Goal: Information Seeking & Learning: Learn about a topic

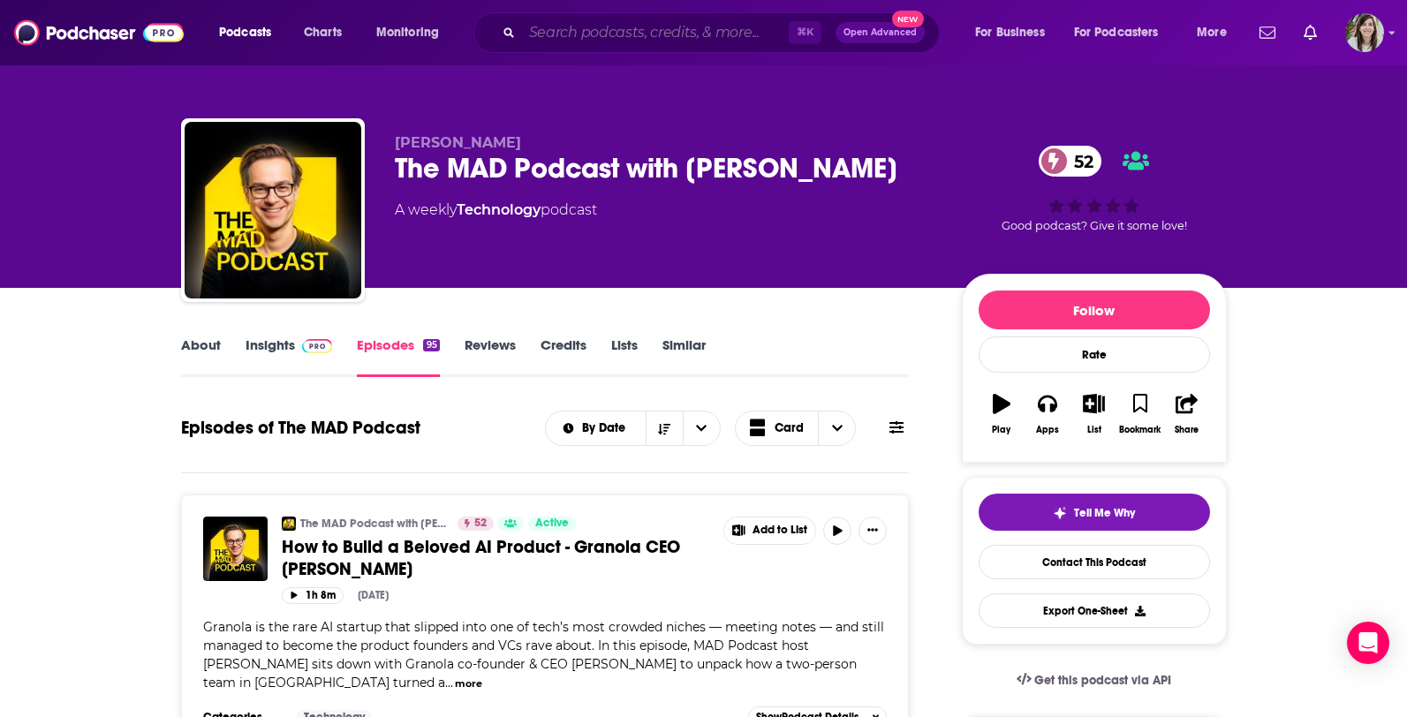
click at [582, 37] on input "Search podcasts, credits, & more..." at bounding box center [655, 33] width 267 height 28
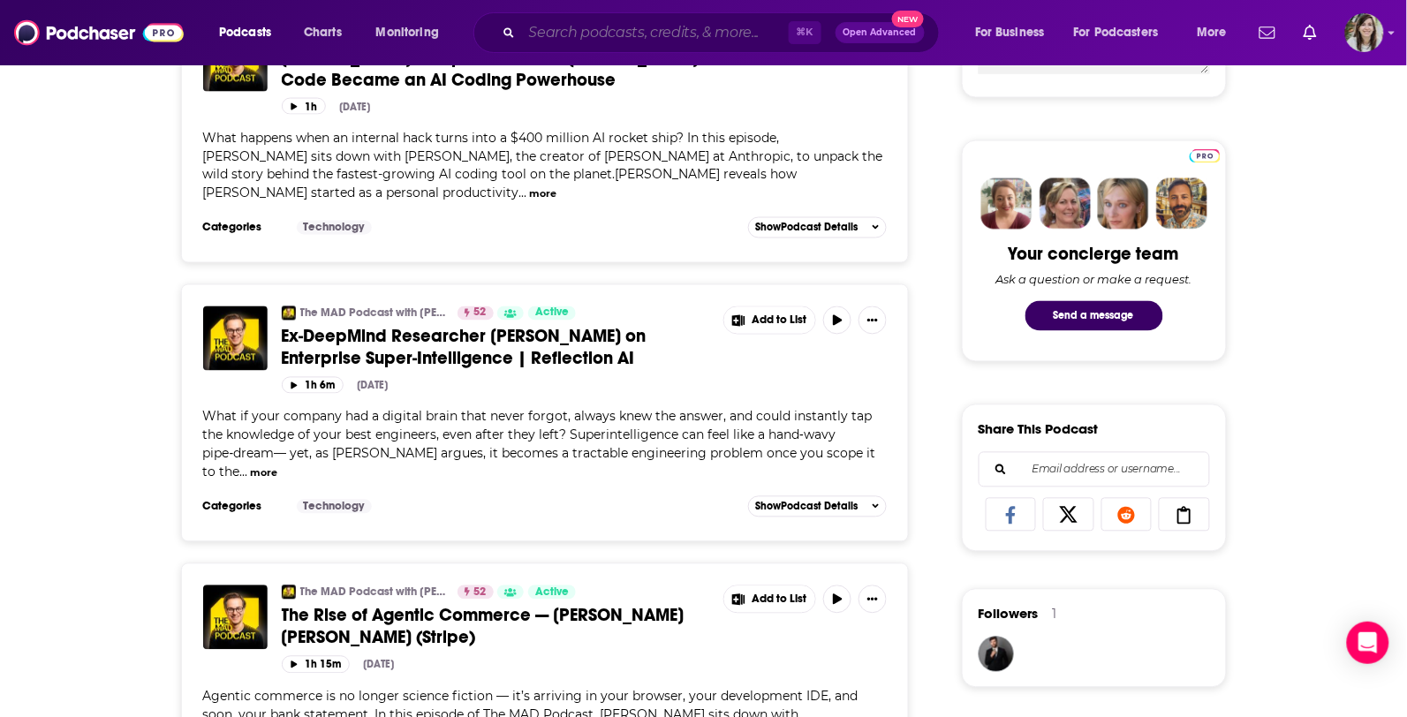
scroll to position [768, 0]
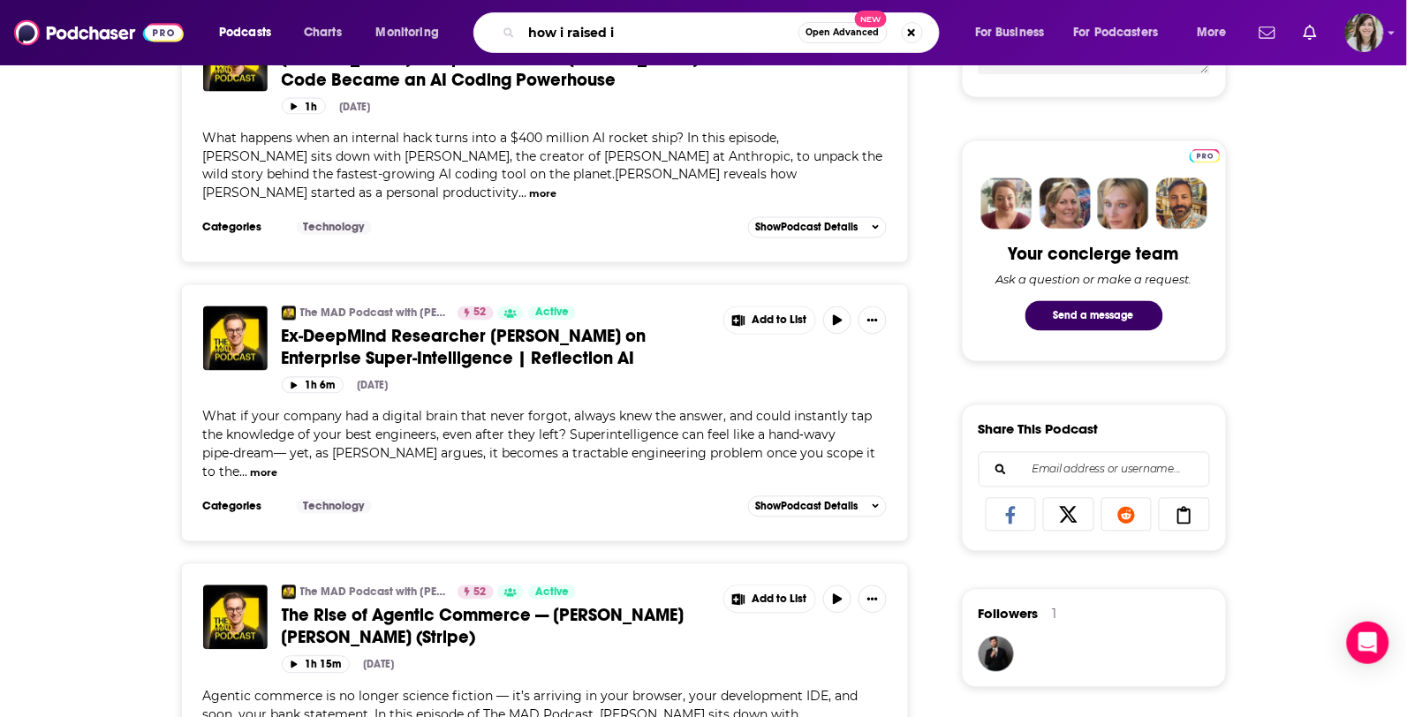
type input "how i raised it"
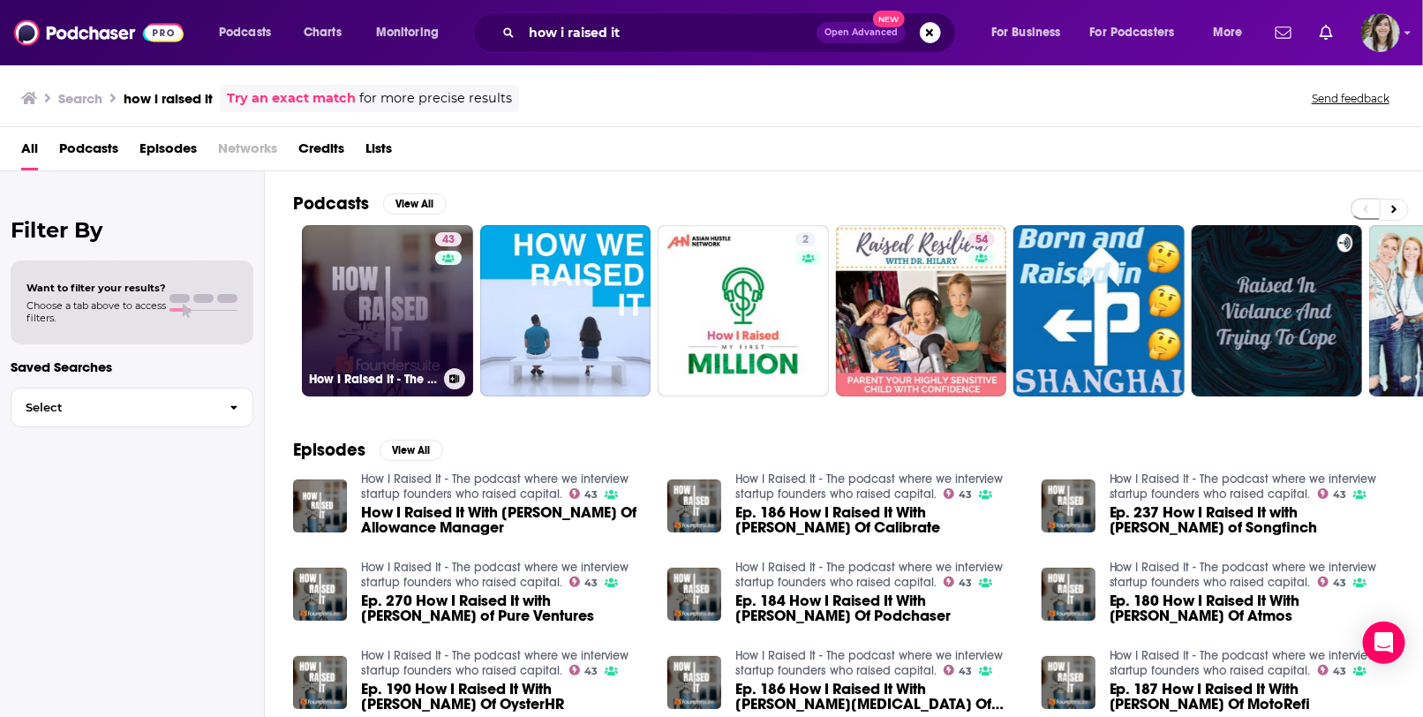
click at [386, 291] on link "43 How I Raised It - The podcast where we interview startup founders who raised…" at bounding box center [387, 310] width 171 height 171
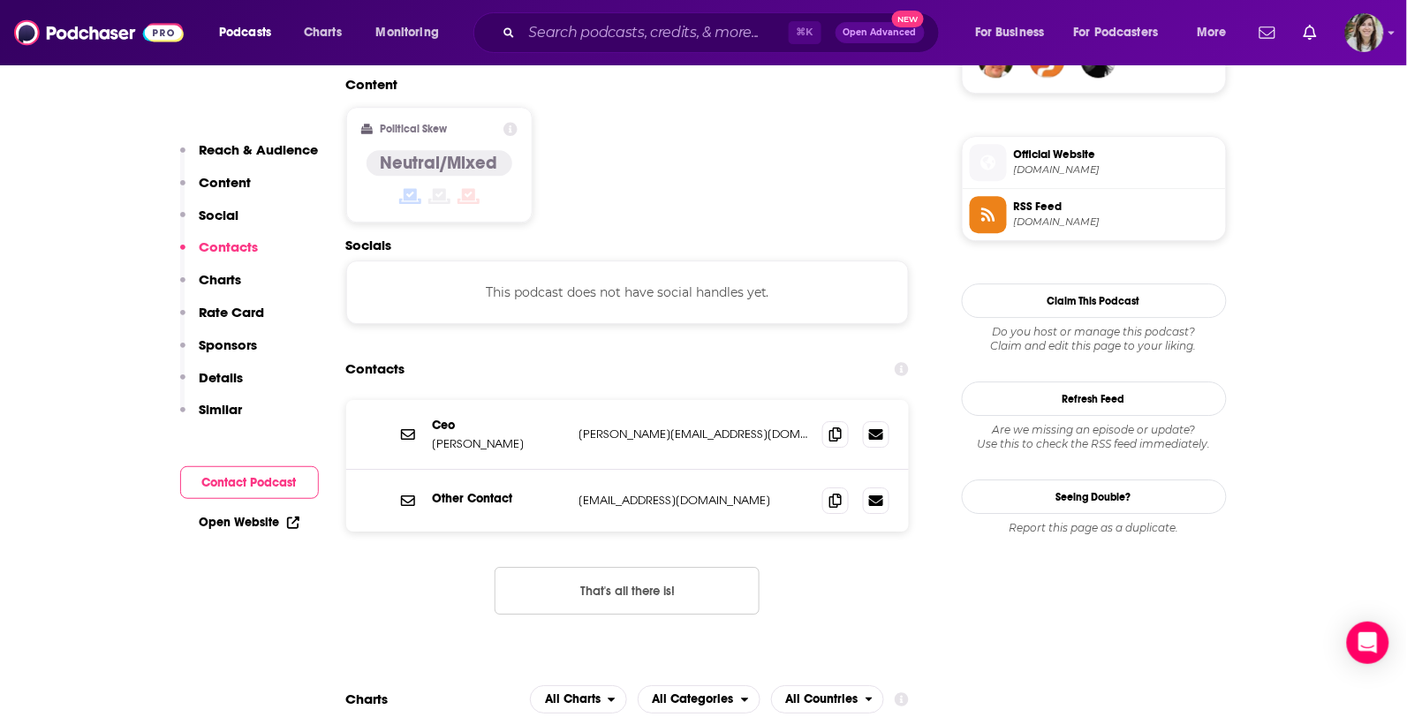
scroll to position [1565, 0]
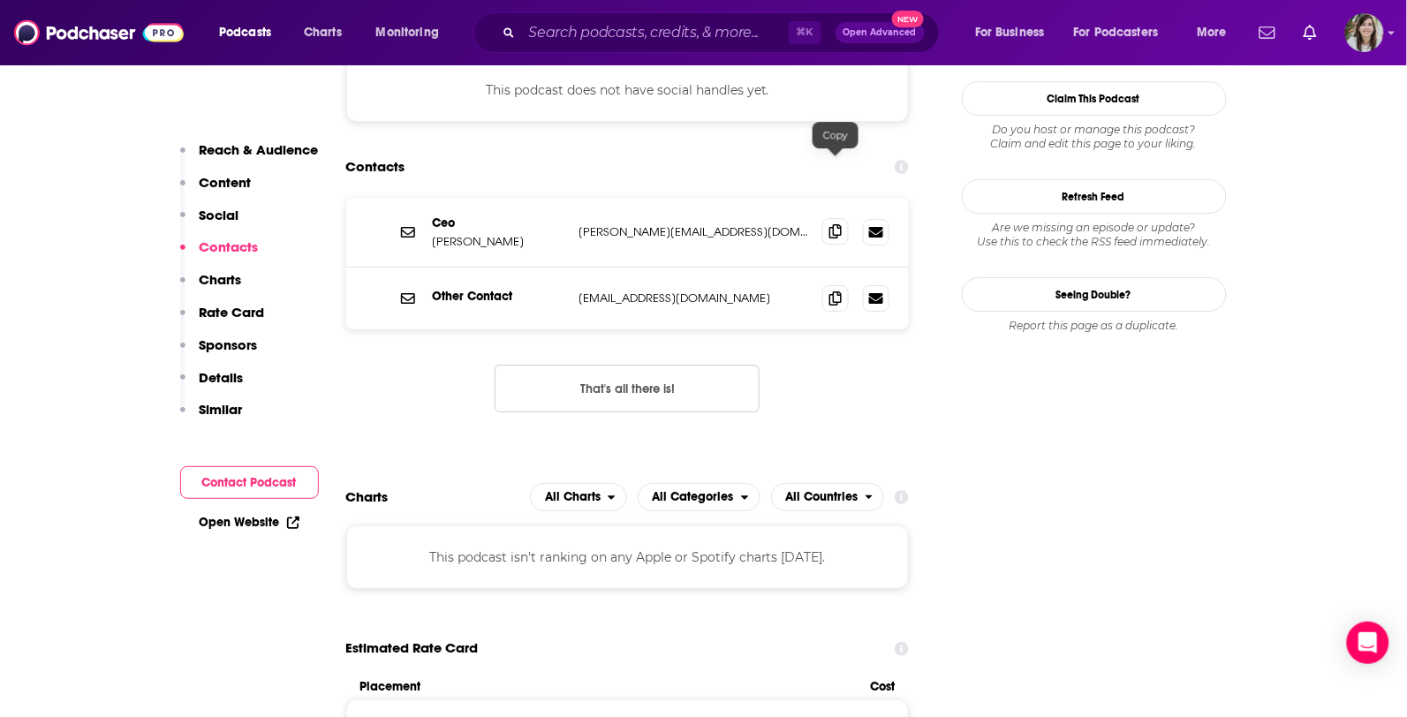
click at [839, 224] on icon at bounding box center [835, 231] width 12 height 14
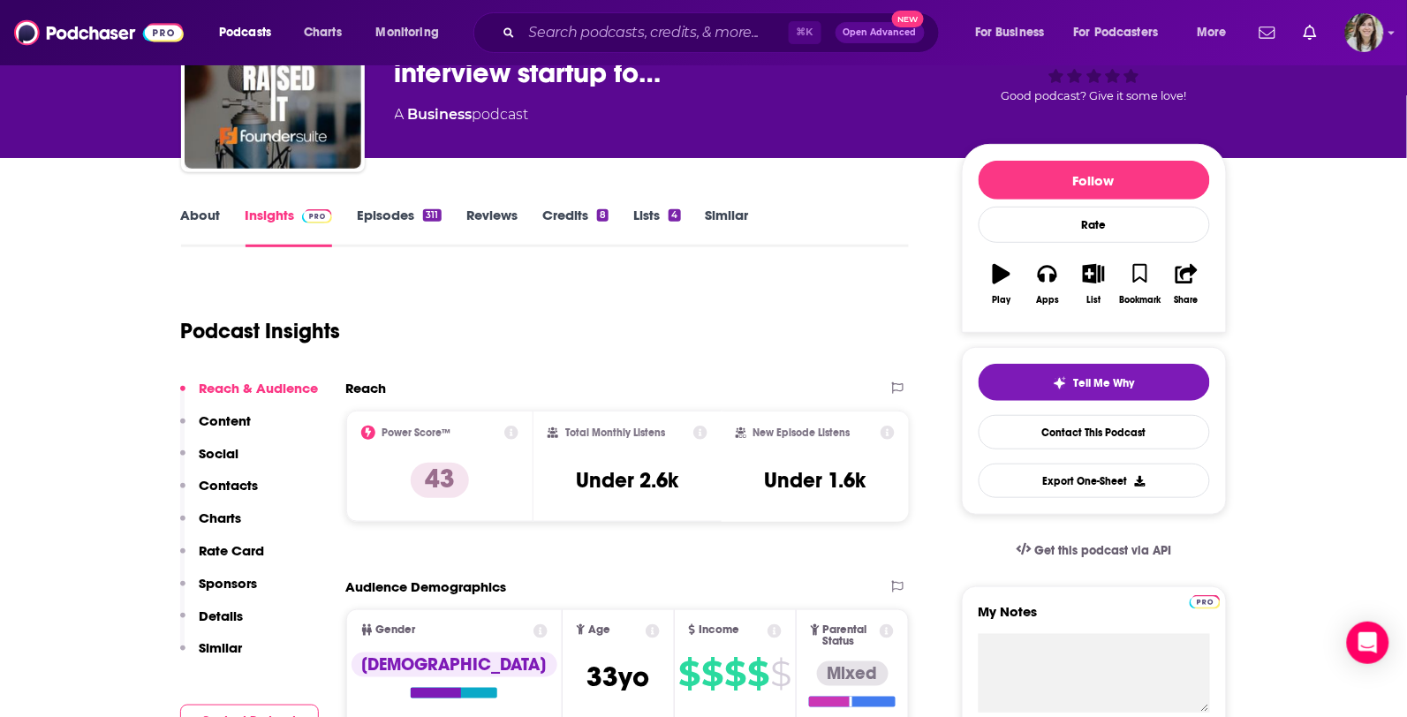
scroll to position [0, 0]
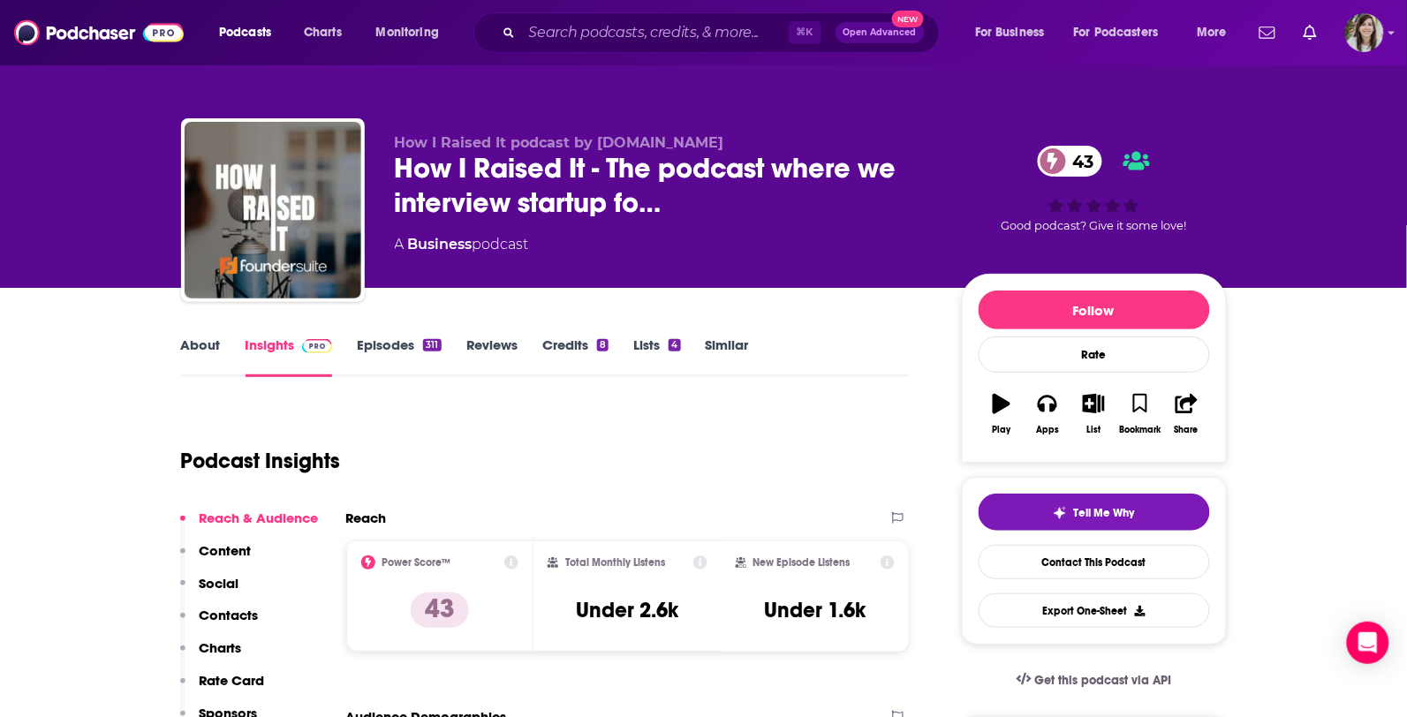
click at [201, 349] on link "About" at bounding box center [201, 356] width 40 height 41
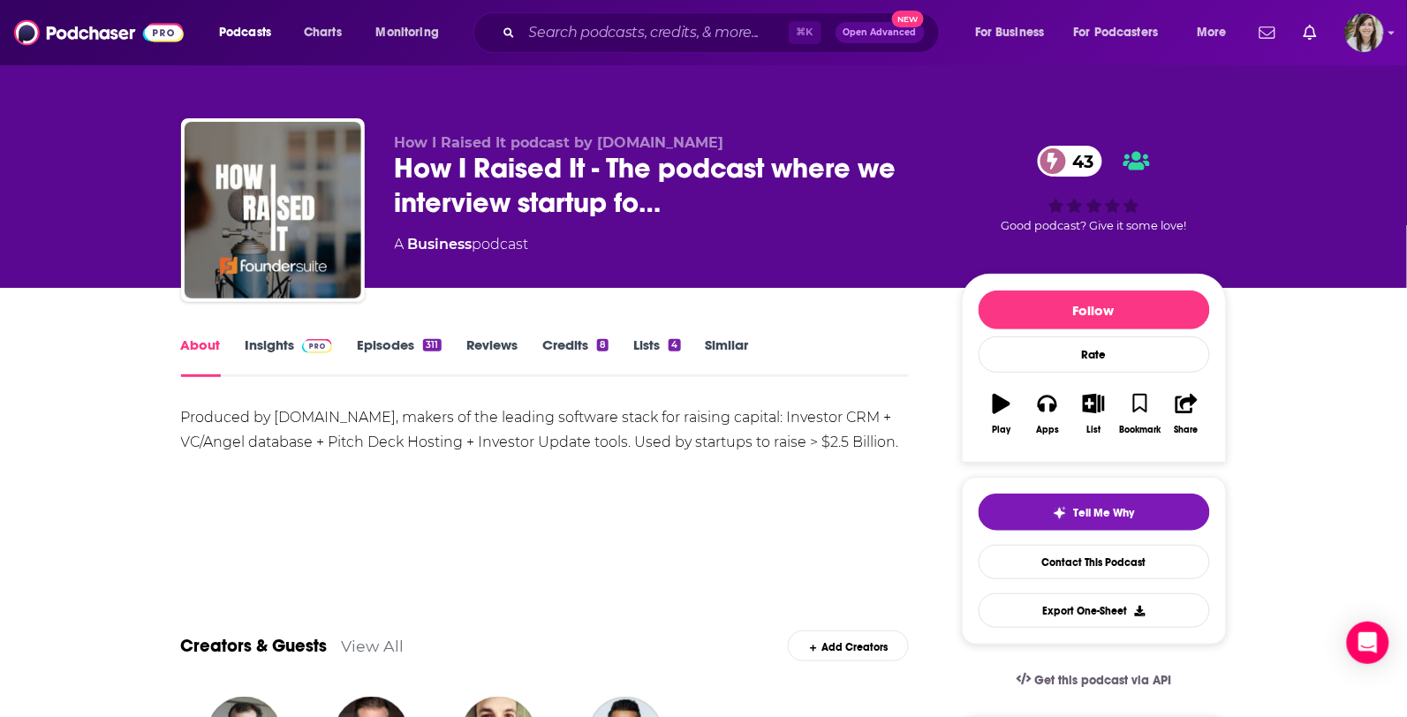
click at [255, 351] on link "Insights" at bounding box center [288, 356] width 87 height 41
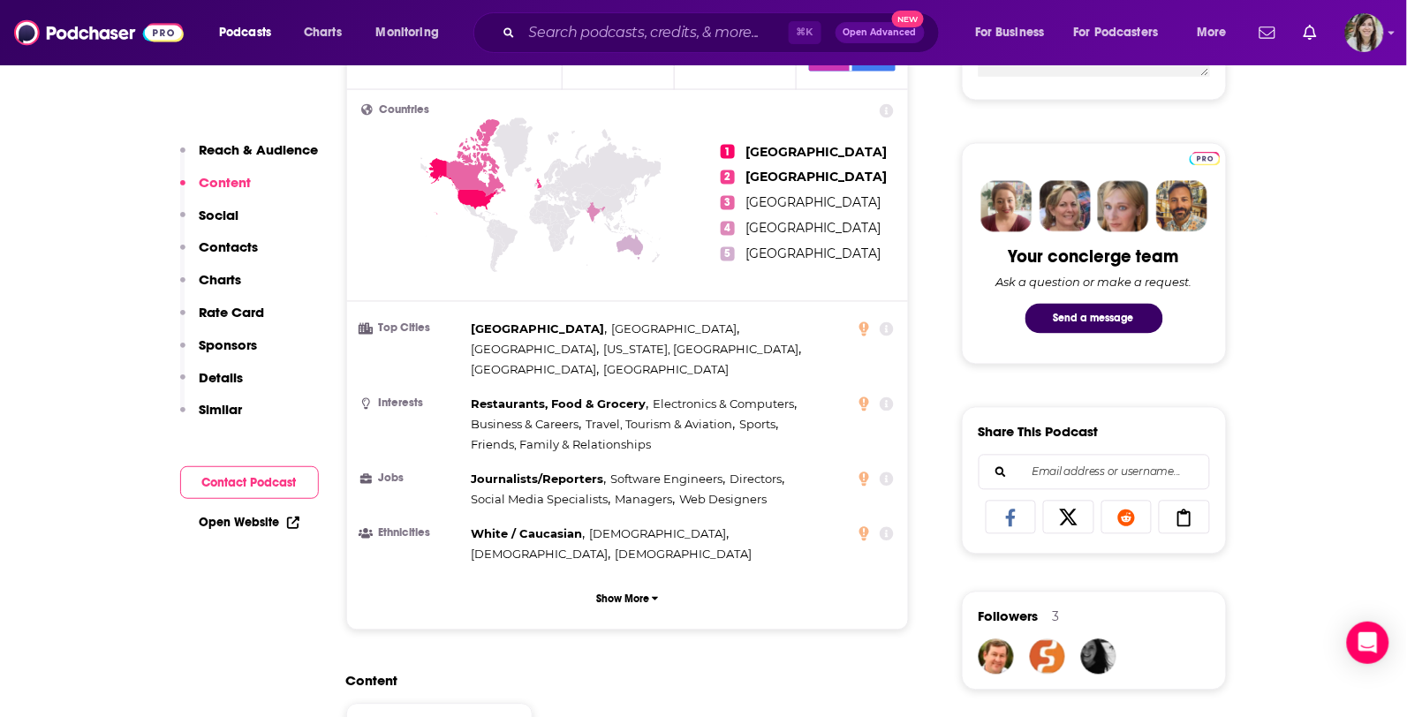
scroll to position [1470, 0]
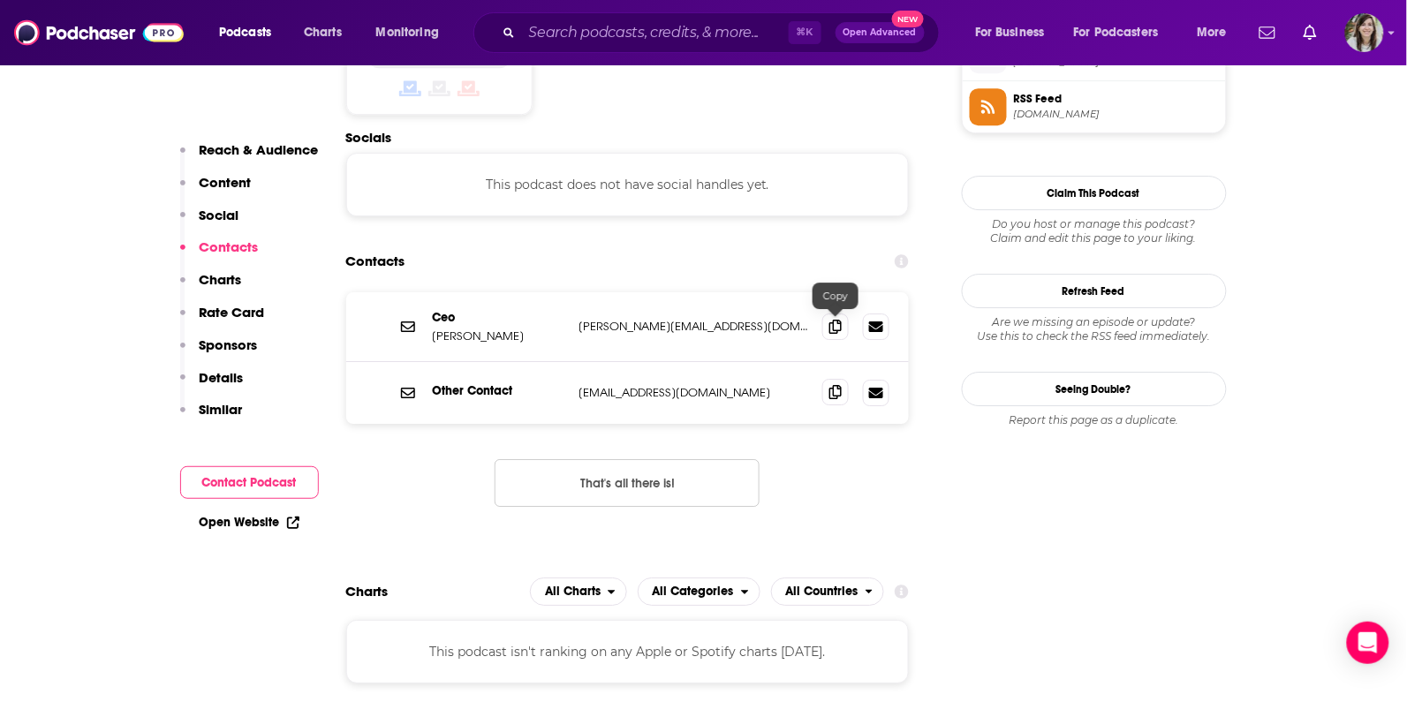
click at [839, 385] on icon at bounding box center [835, 392] width 12 height 14
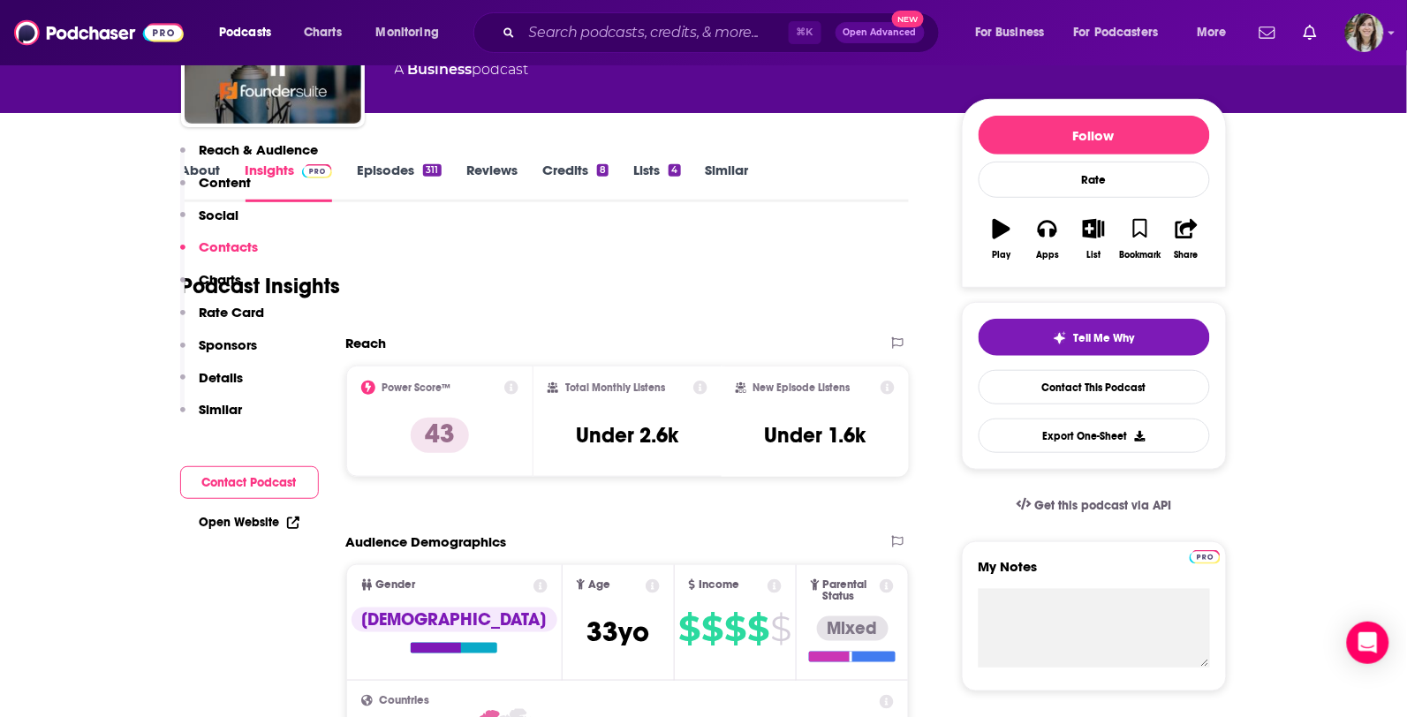
scroll to position [0, 0]
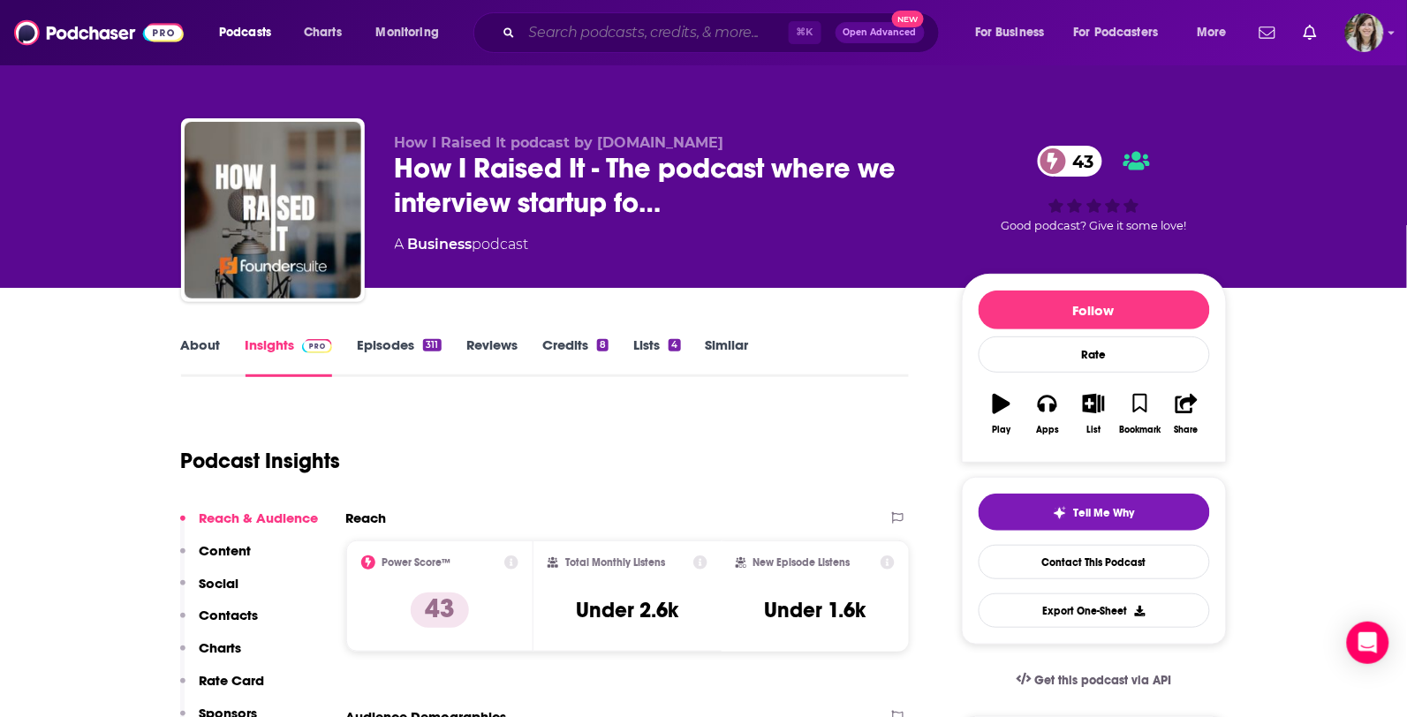
click at [586, 37] on input "Search podcasts, credits, & more..." at bounding box center [655, 33] width 267 height 28
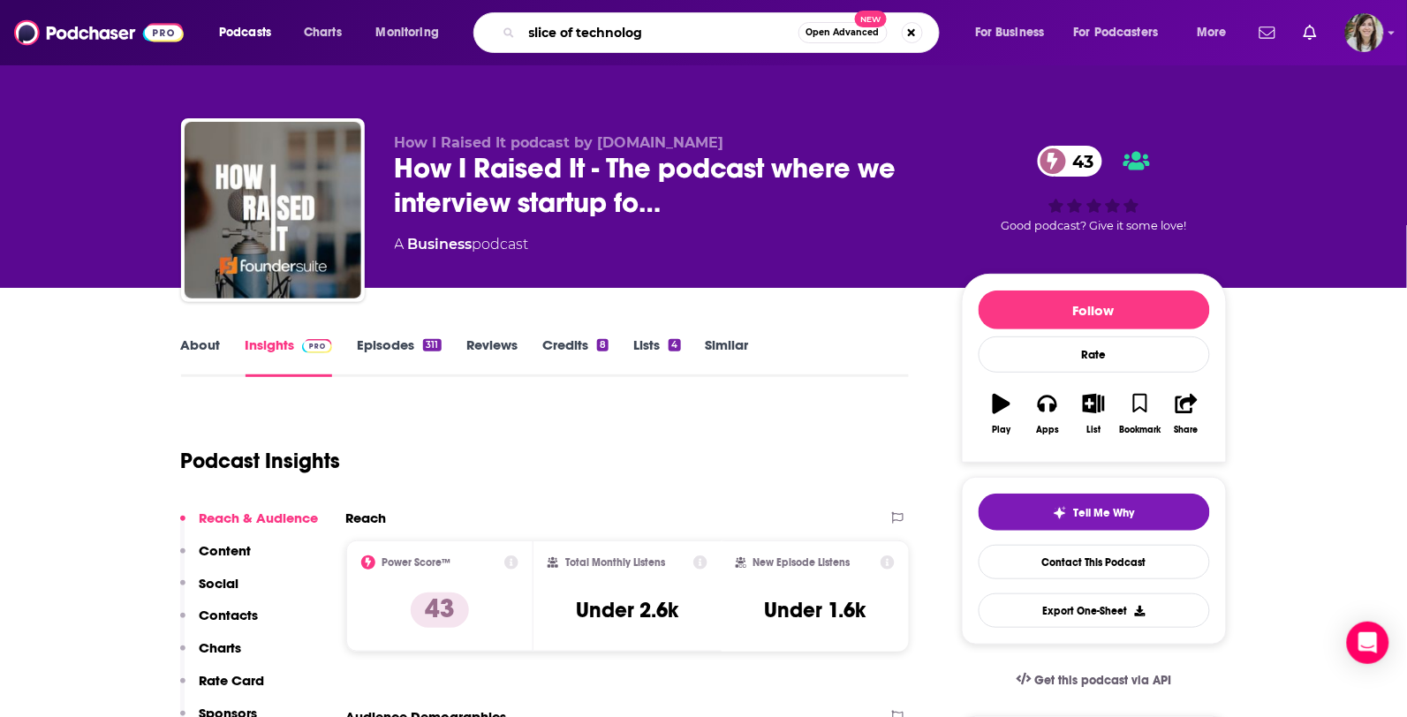
type input "slice of technology"
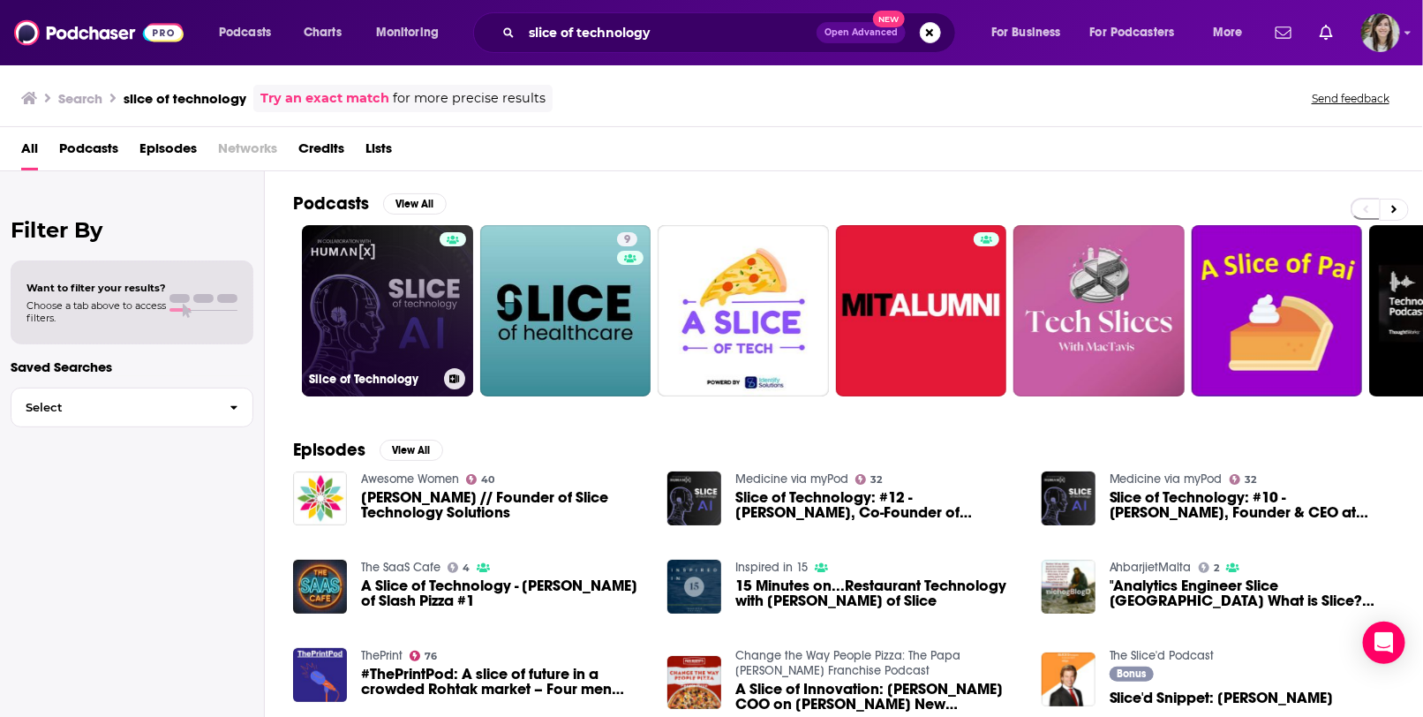
click at [427, 304] on link "Slice of Technology" at bounding box center [387, 310] width 171 height 171
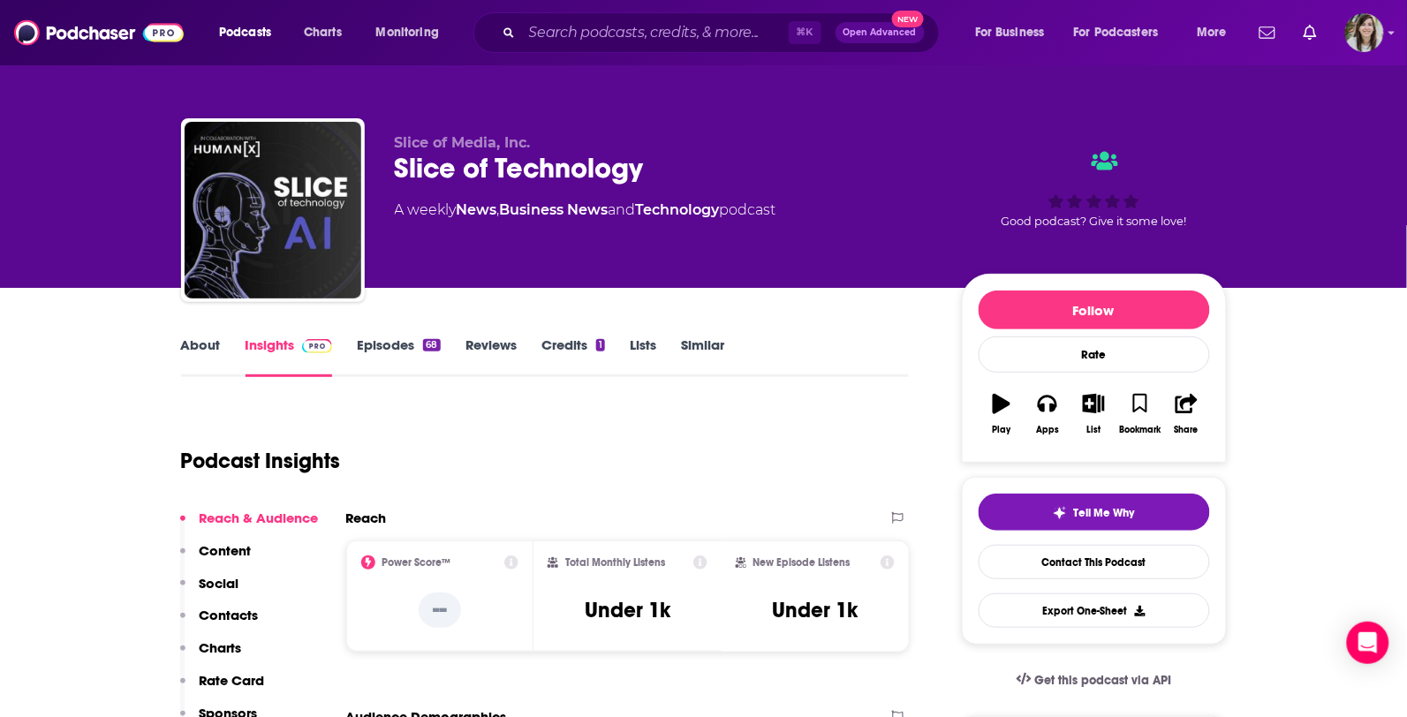
click at [211, 334] on div "About Insights Episodes 68 Reviews Credits 1 Lists Similar" at bounding box center [545, 355] width 728 height 43
click at [203, 351] on link "About" at bounding box center [201, 356] width 40 height 41
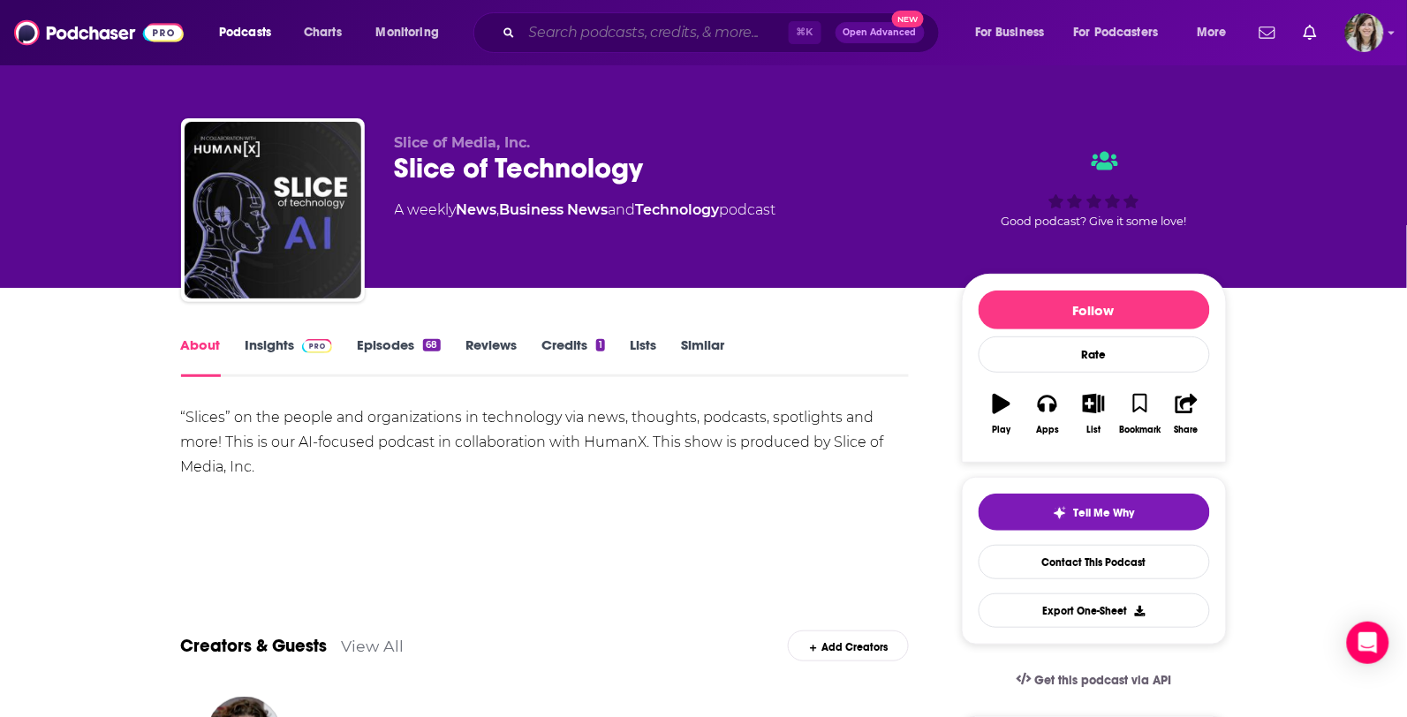
click at [591, 37] on input "Search podcasts, credits, & more..." at bounding box center [655, 33] width 267 height 28
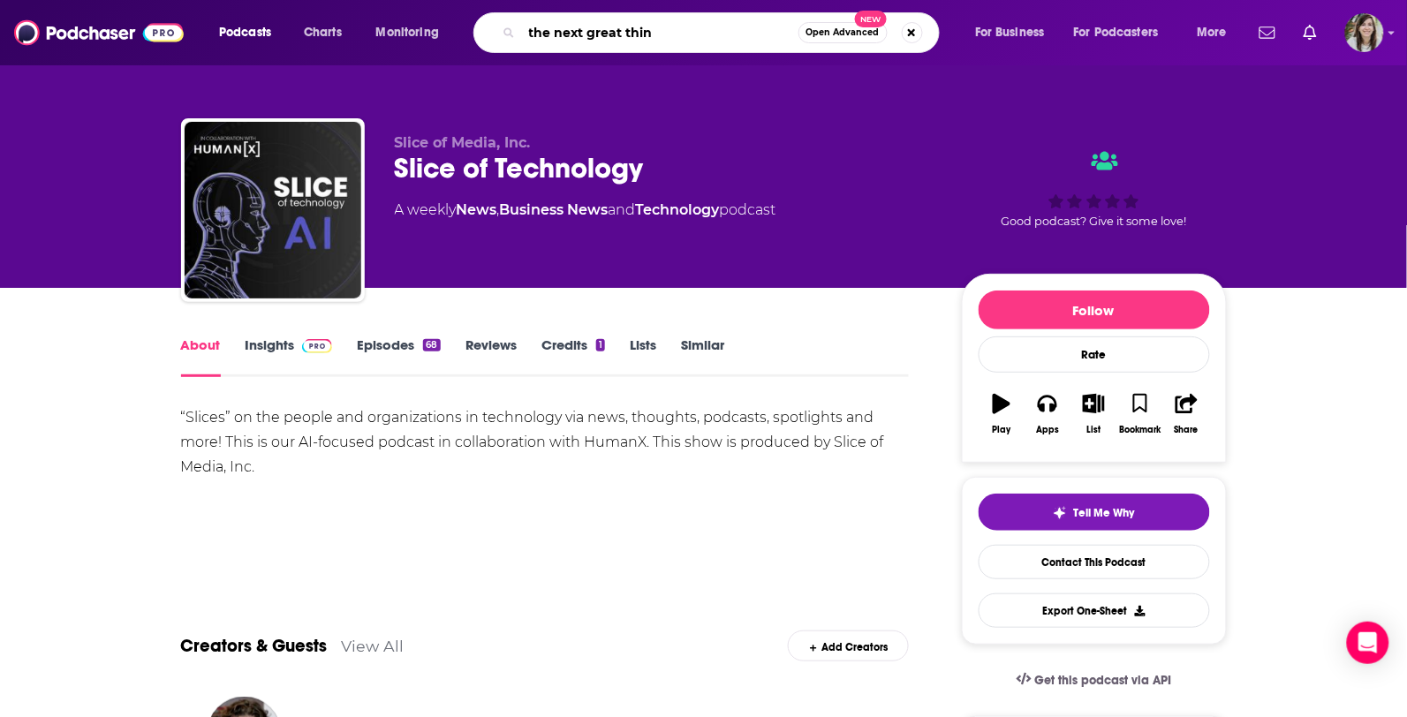
type input "the next great thing"
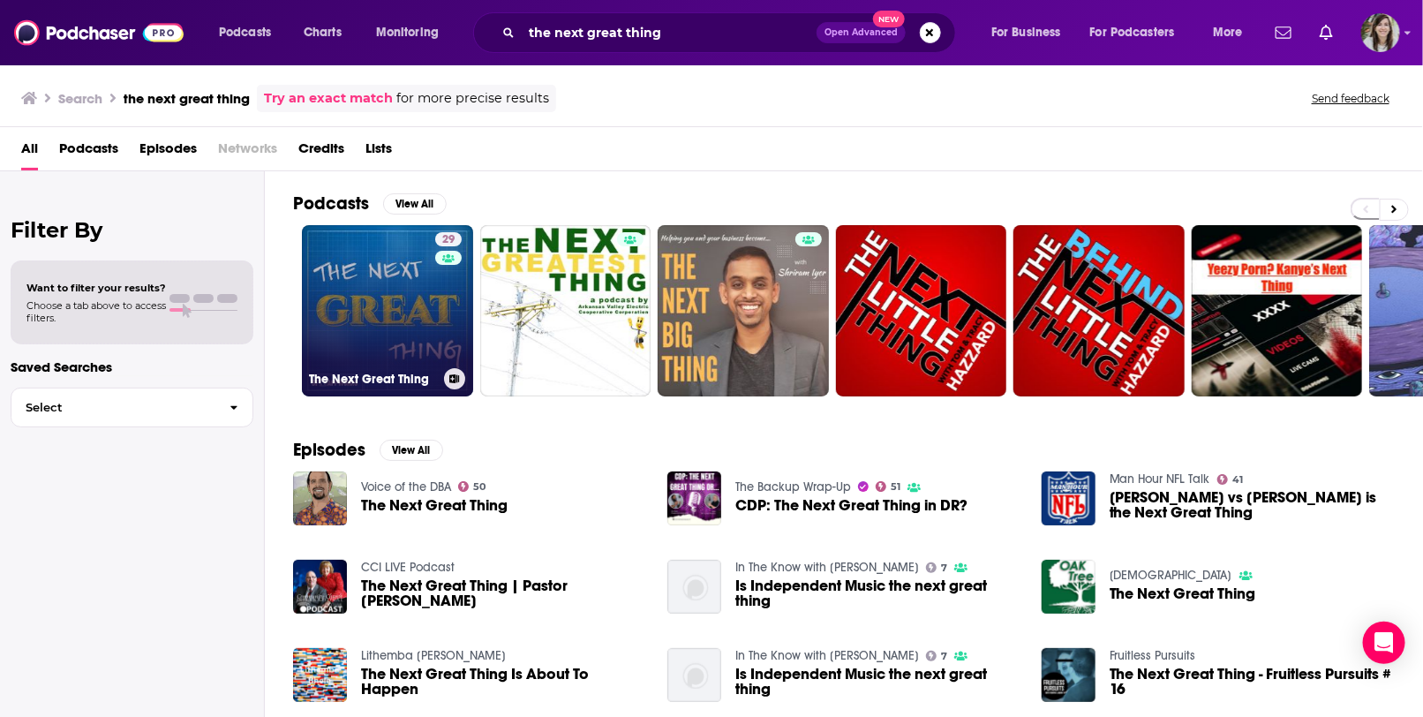
click at [353, 330] on link "29 The Next Great Thing" at bounding box center [387, 310] width 171 height 171
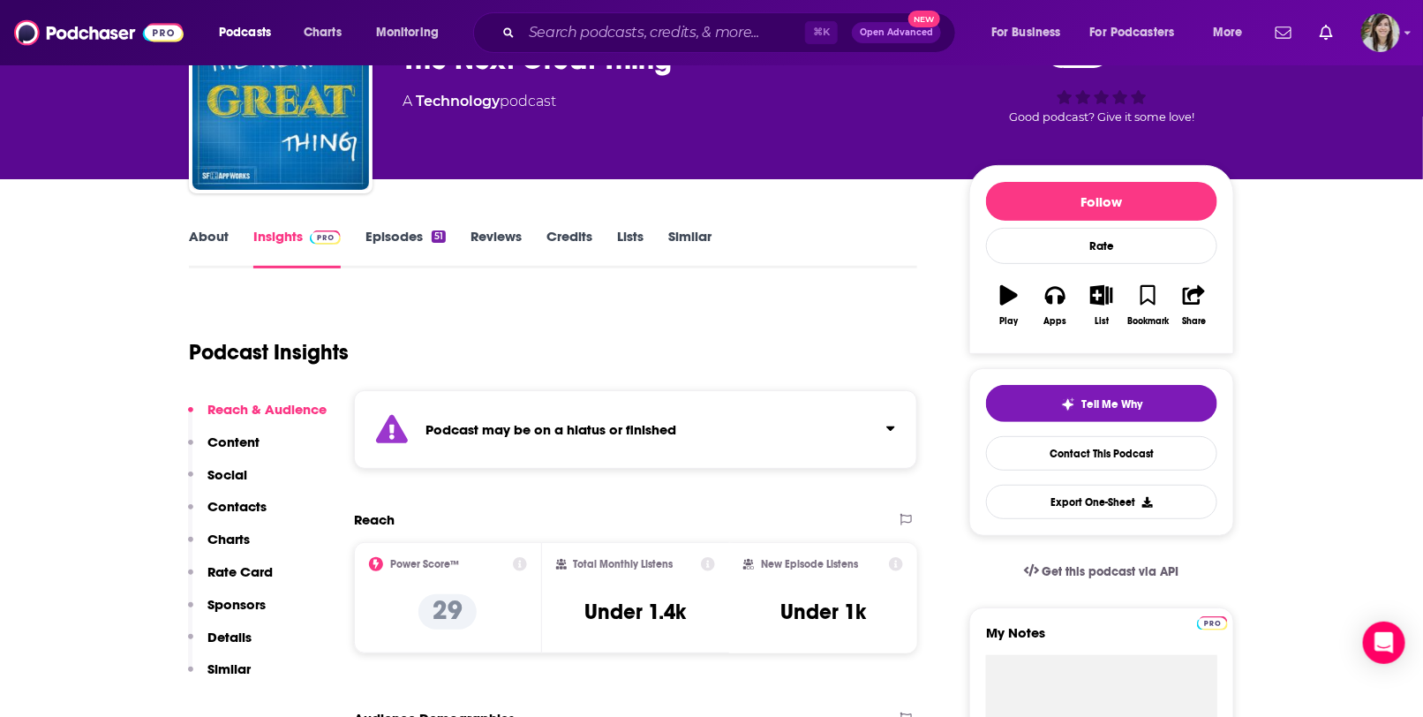
scroll to position [102, 0]
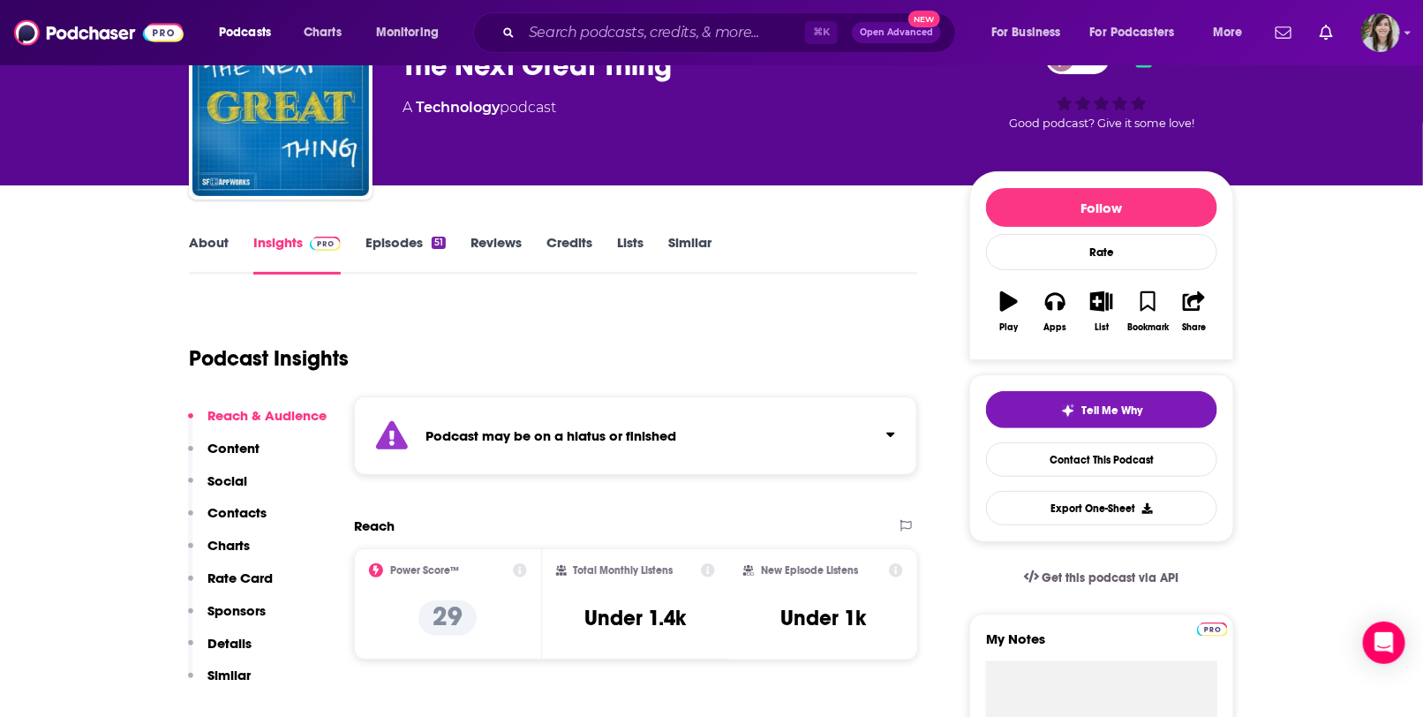
click at [400, 250] on link "Episodes 51" at bounding box center [406, 254] width 80 height 41
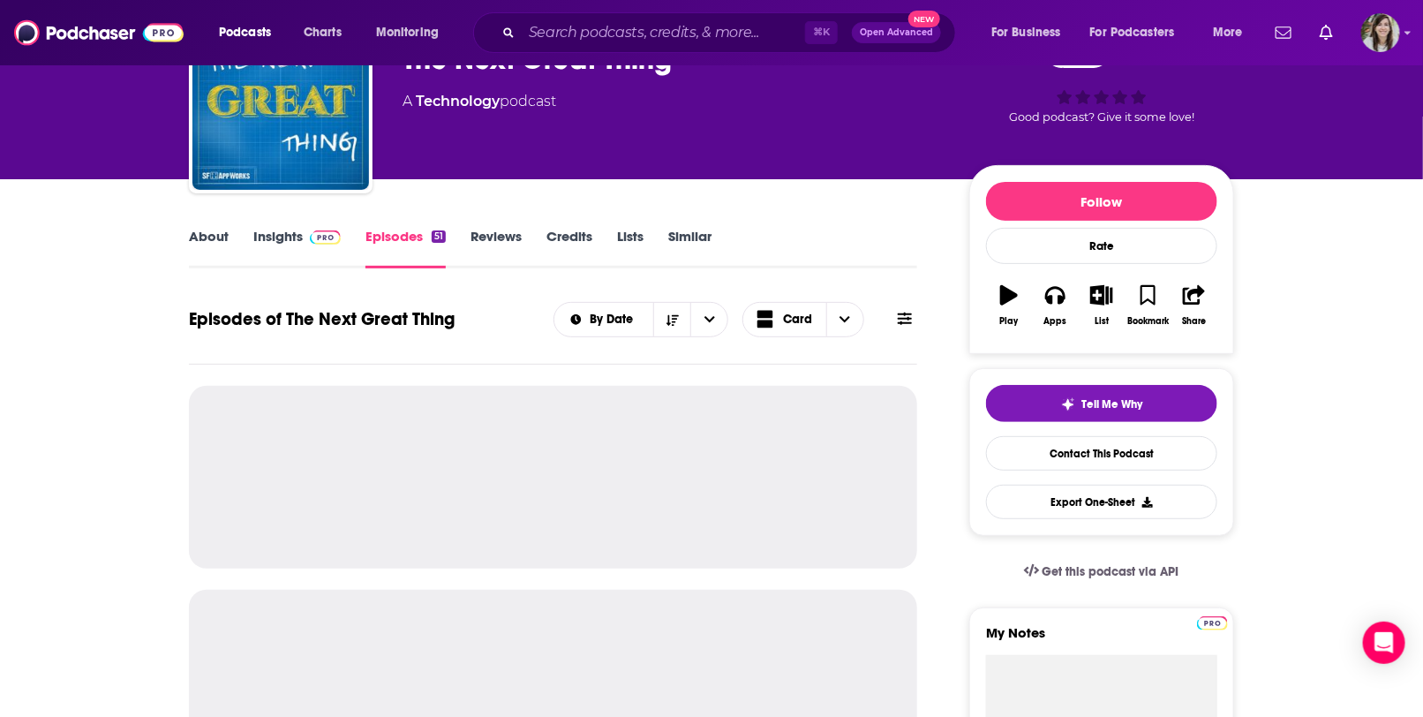
scroll to position [107, 0]
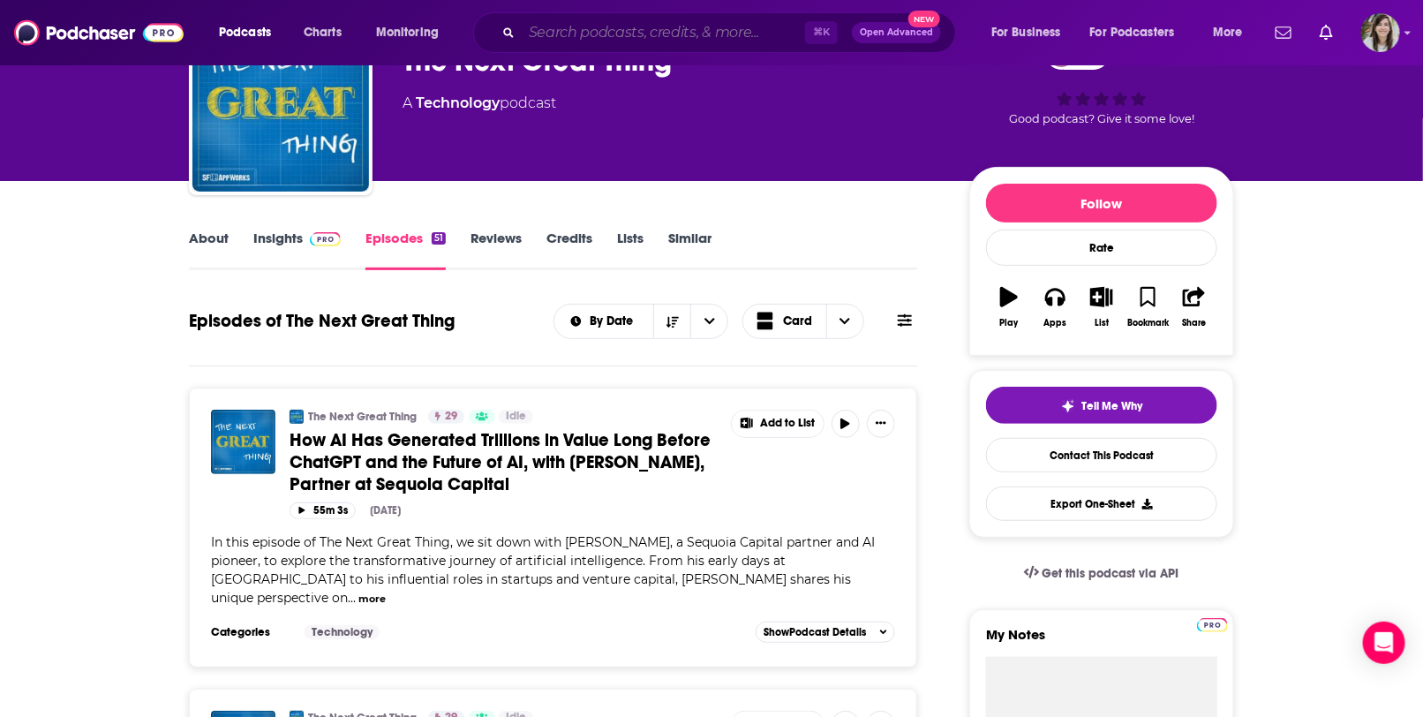
click at [576, 30] on input "Search podcasts, credits, & more..." at bounding box center [663, 33] width 283 height 28
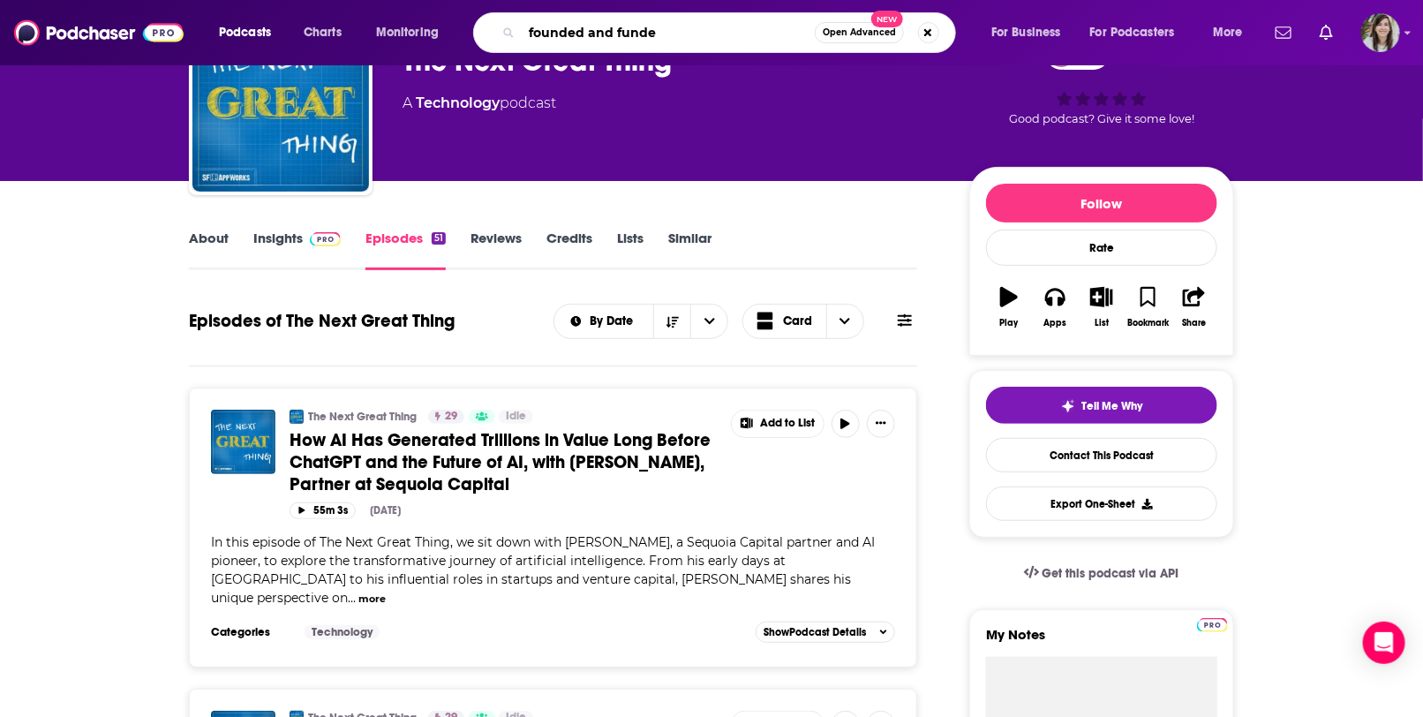
type input "founded and funded"
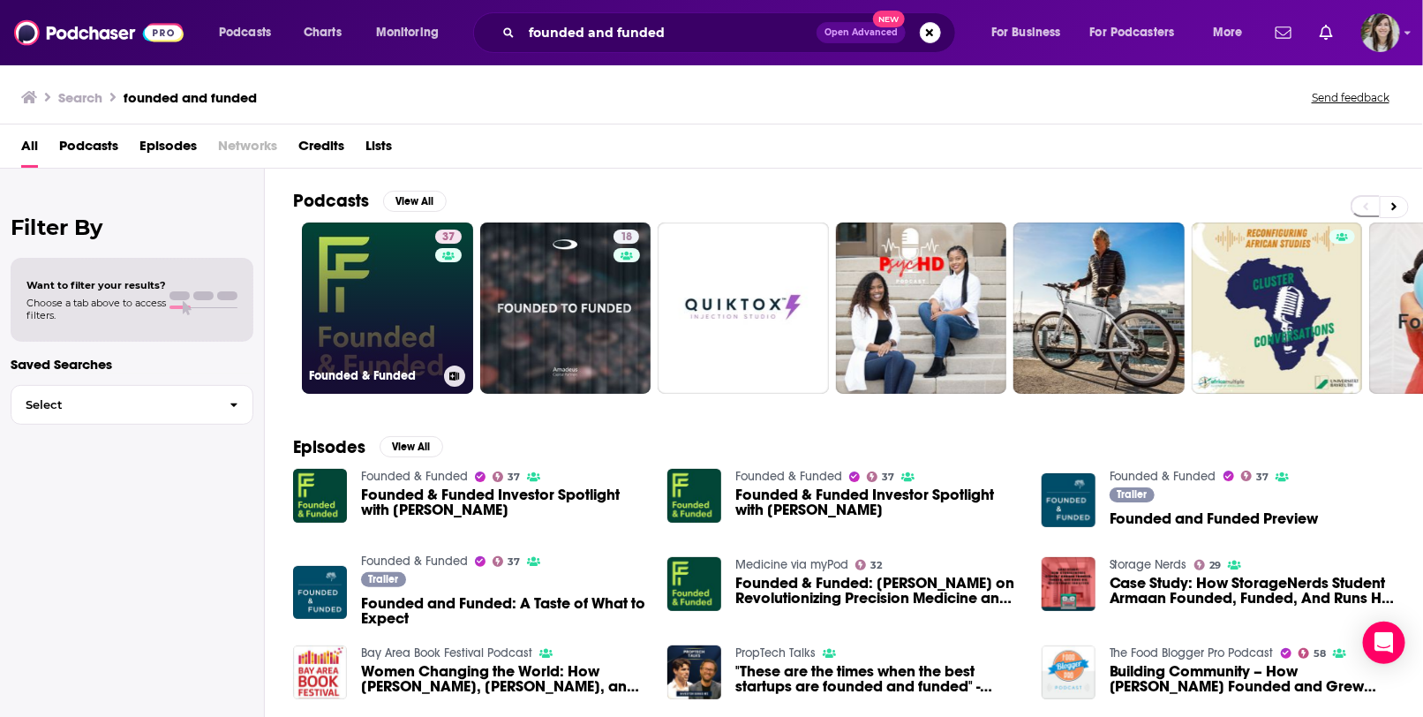
click at [389, 263] on link "37 Founded & Funded" at bounding box center [387, 308] width 171 height 171
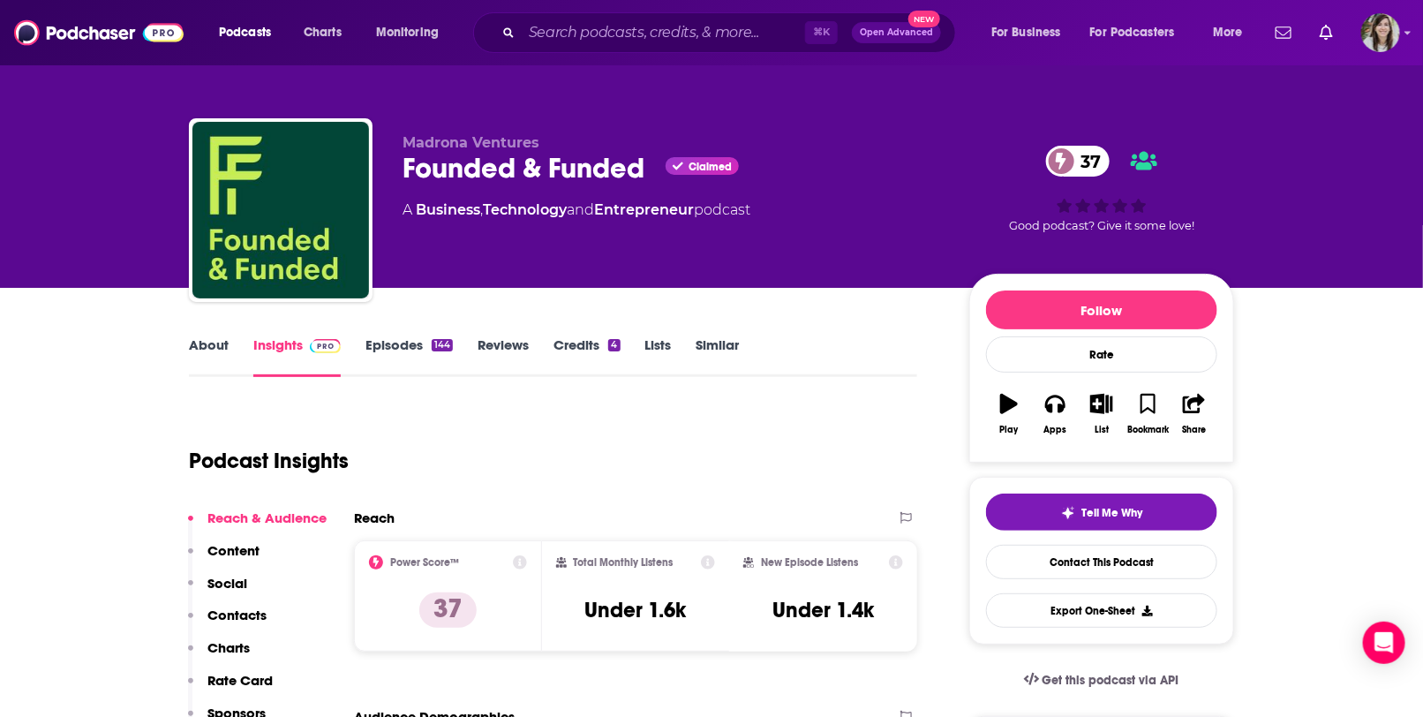
click at [203, 351] on link "About" at bounding box center [209, 356] width 40 height 41
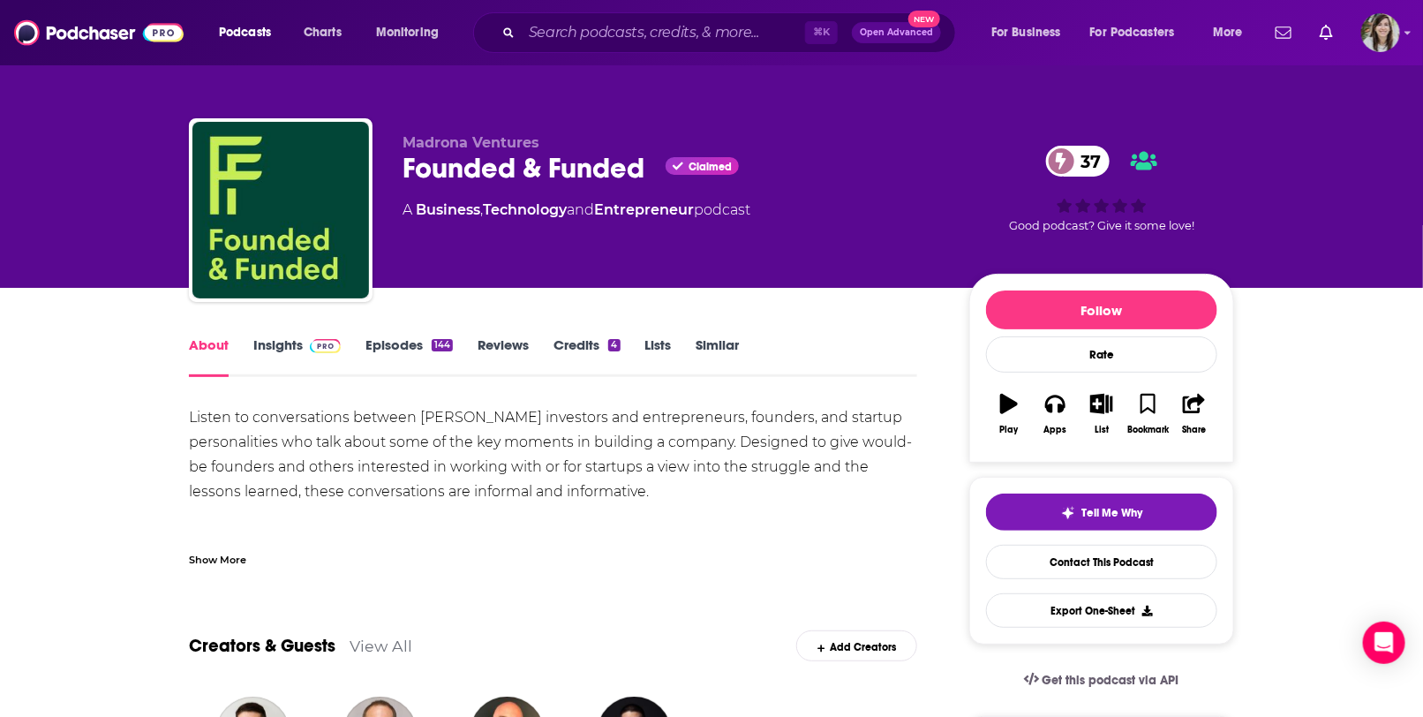
click at [272, 343] on link "Insights" at bounding box center [296, 356] width 87 height 41
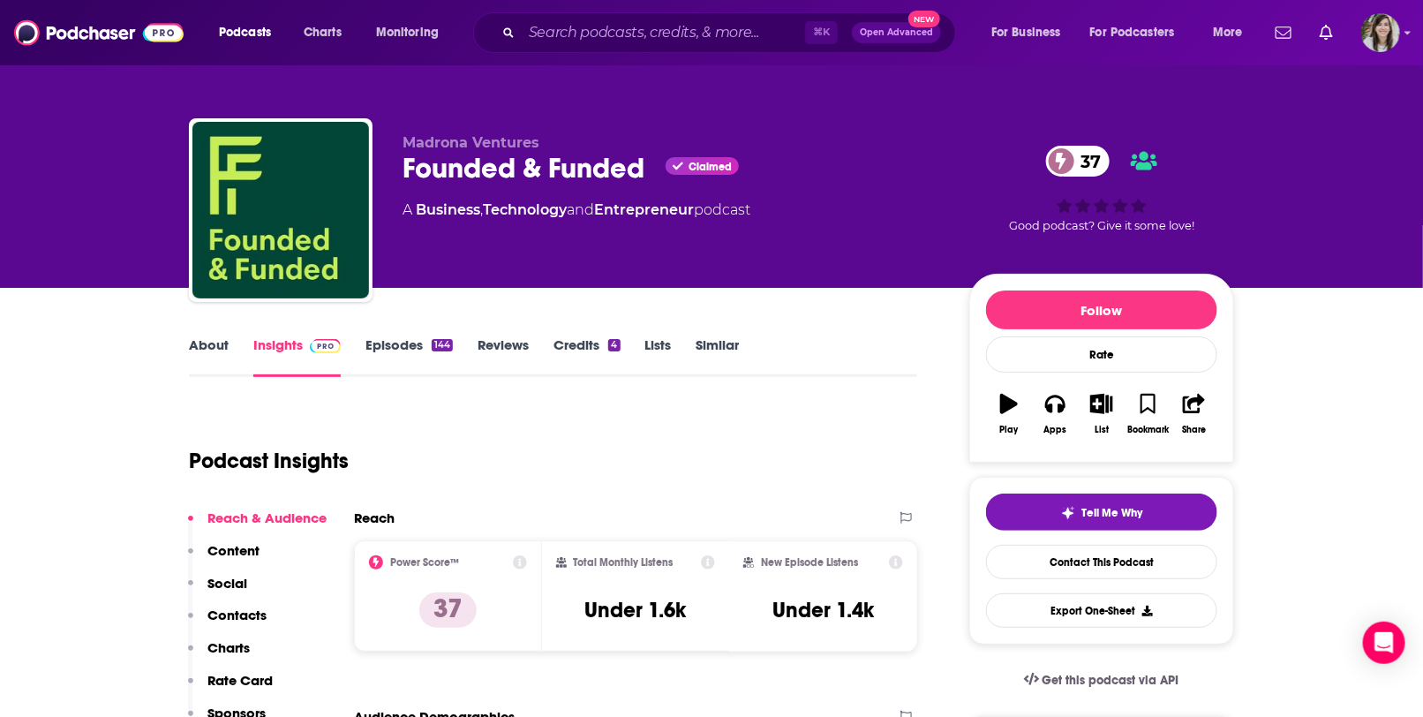
click at [381, 346] on link "Episodes 144" at bounding box center [409, 356] width 87 height 41
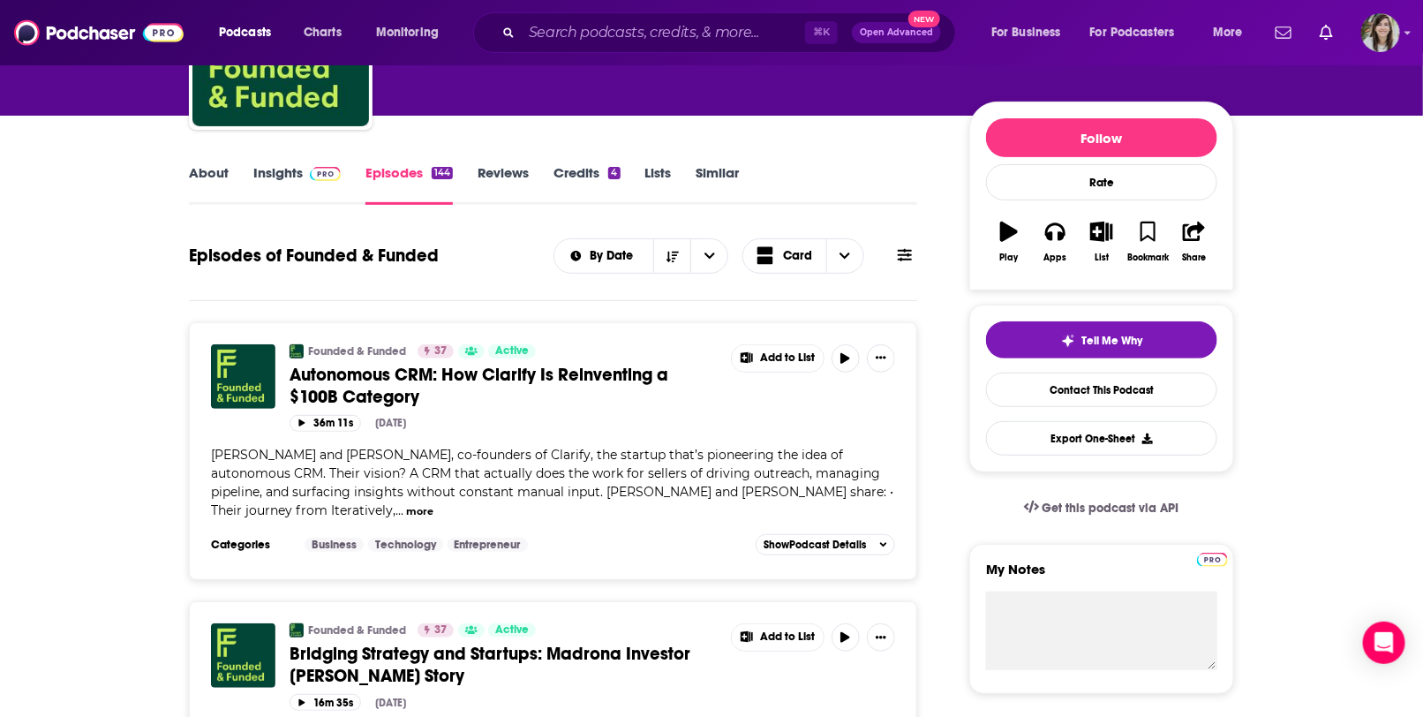
scroll to position [131, 0]
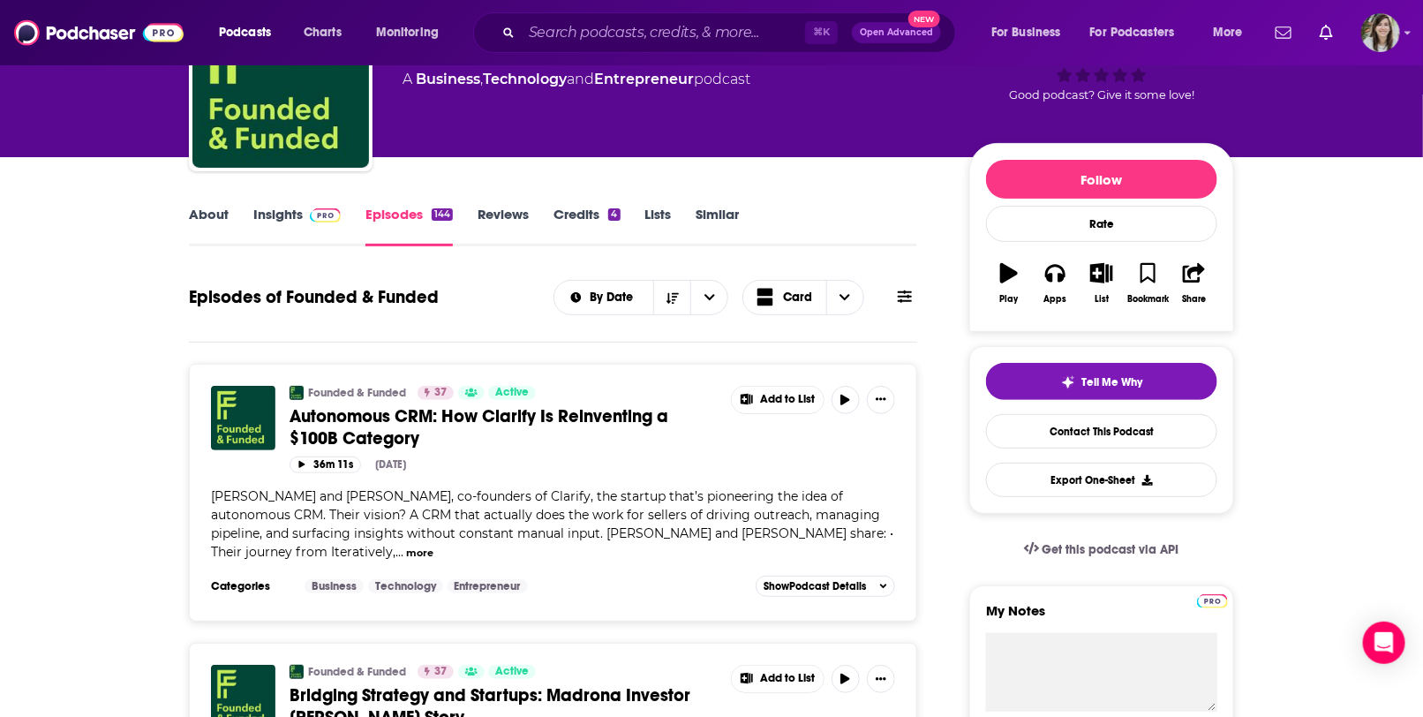
click at [277, 211] on link "Insights" at bounding box center [296, 226] width 87 height 41
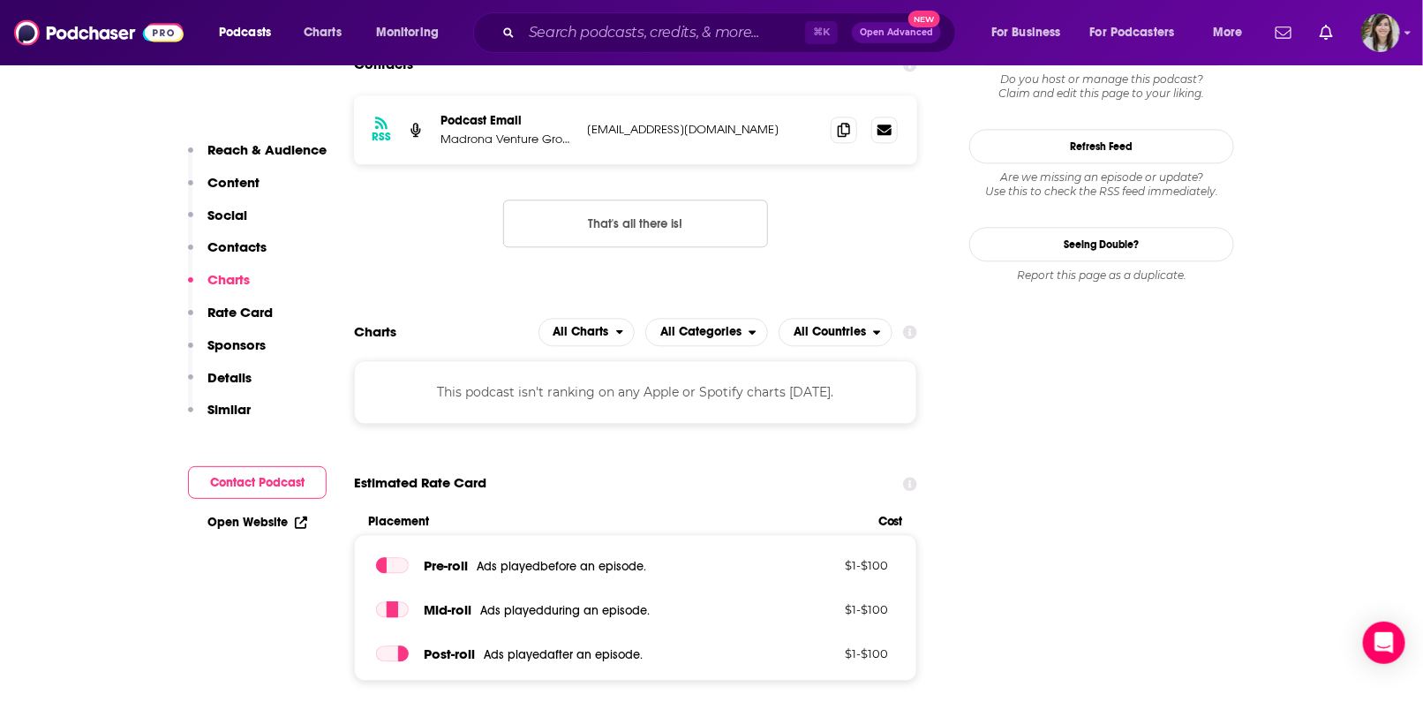
scroll to position [1418, 0]
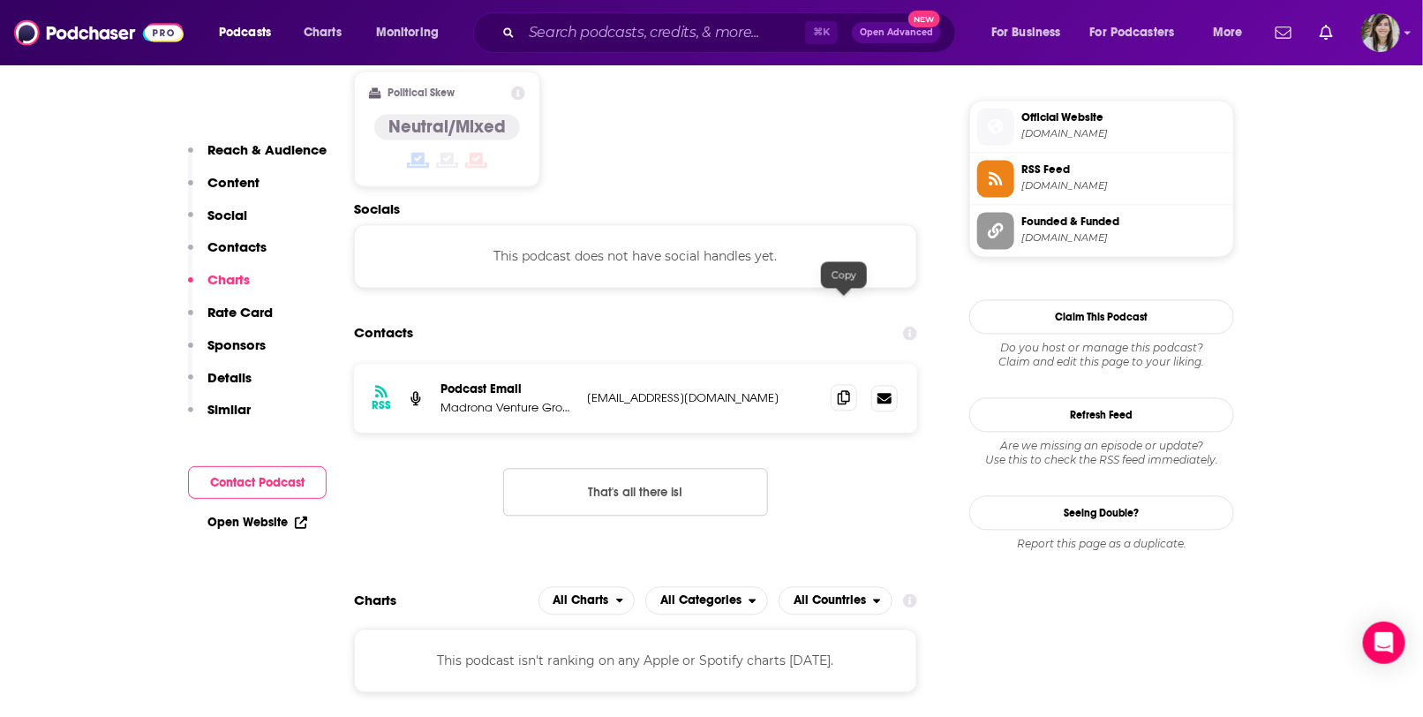
click at [842, 391] on icon at bounding box center [844, 398] width 12 height 14
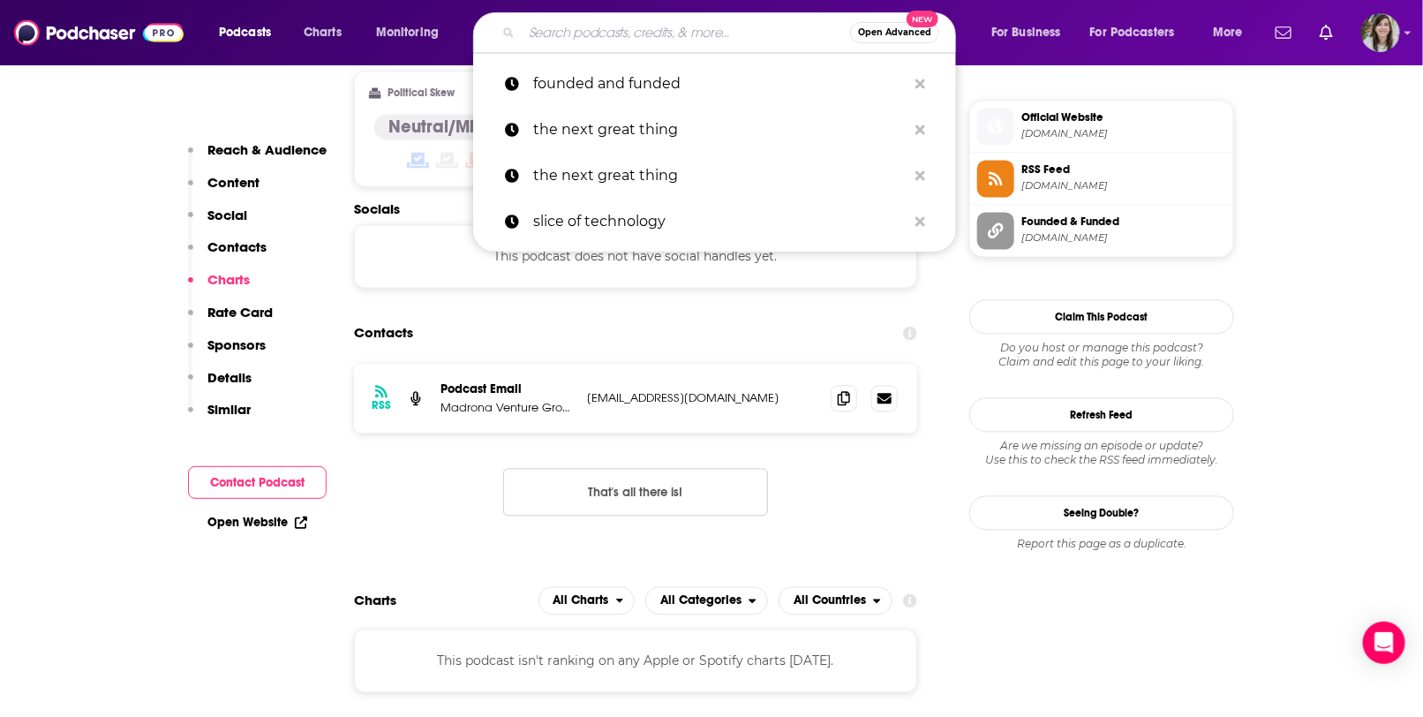
click at [581, 30] on input "Search podcasts, credits, & more..." at bounding box center [686, 33] width 328 height 28
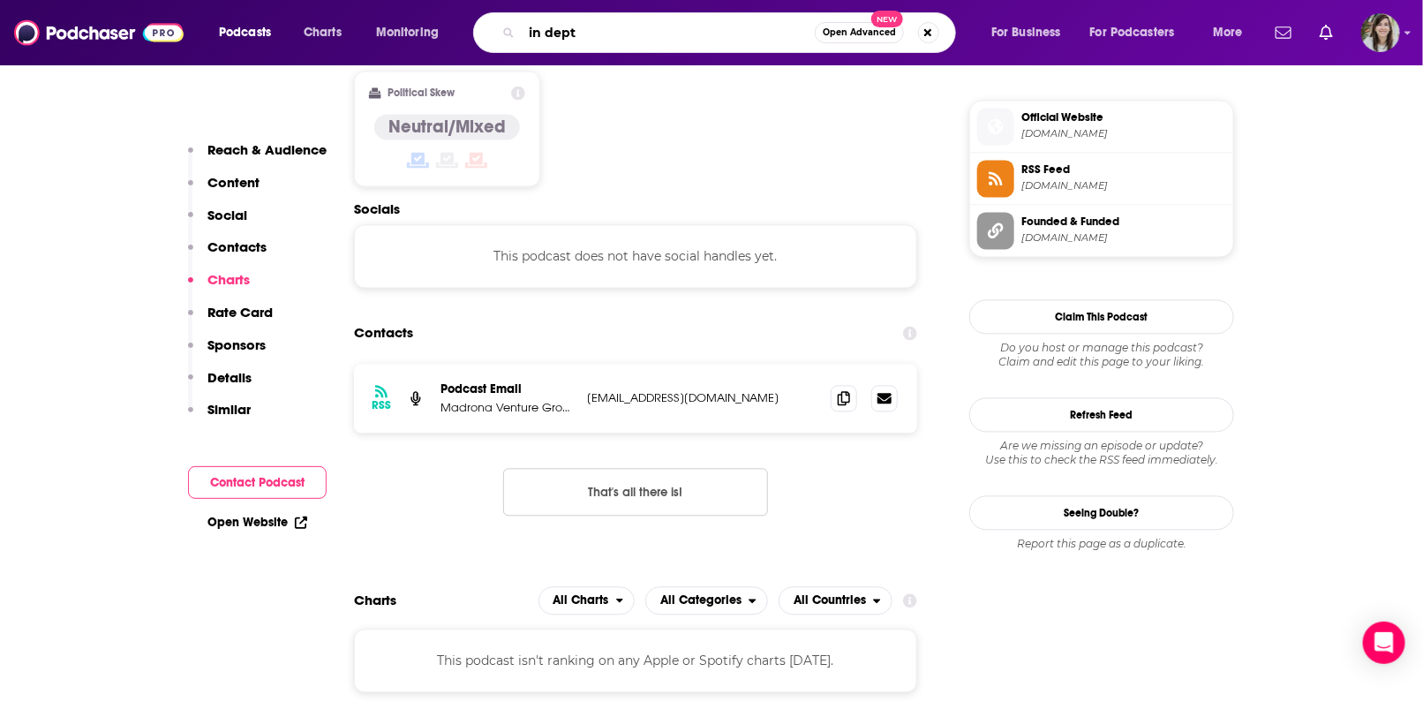
type input "in depth"
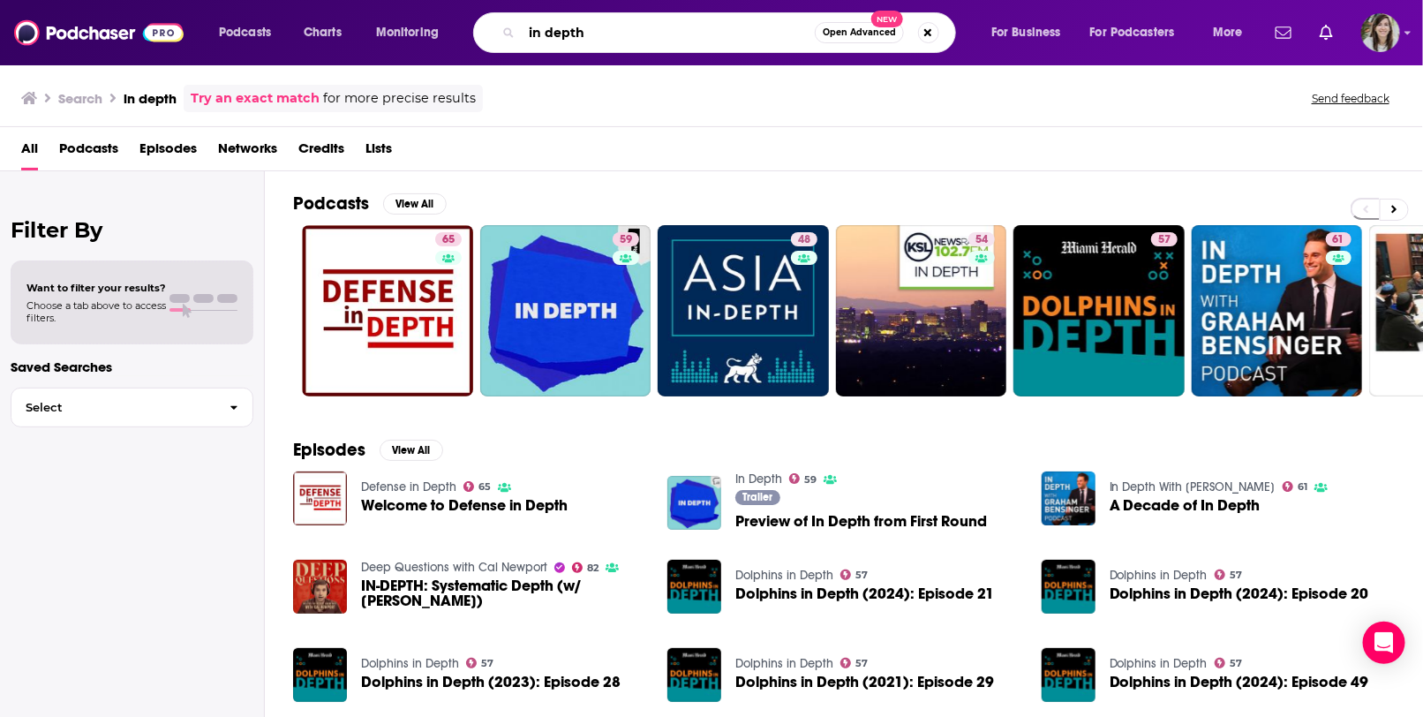
click at [577, 27] on input "in depth" at bounding box center [668, 33] width 293 height 28
click at [603, 34] on input "in depth" at bounding box center [668, 33] width 293 height 28
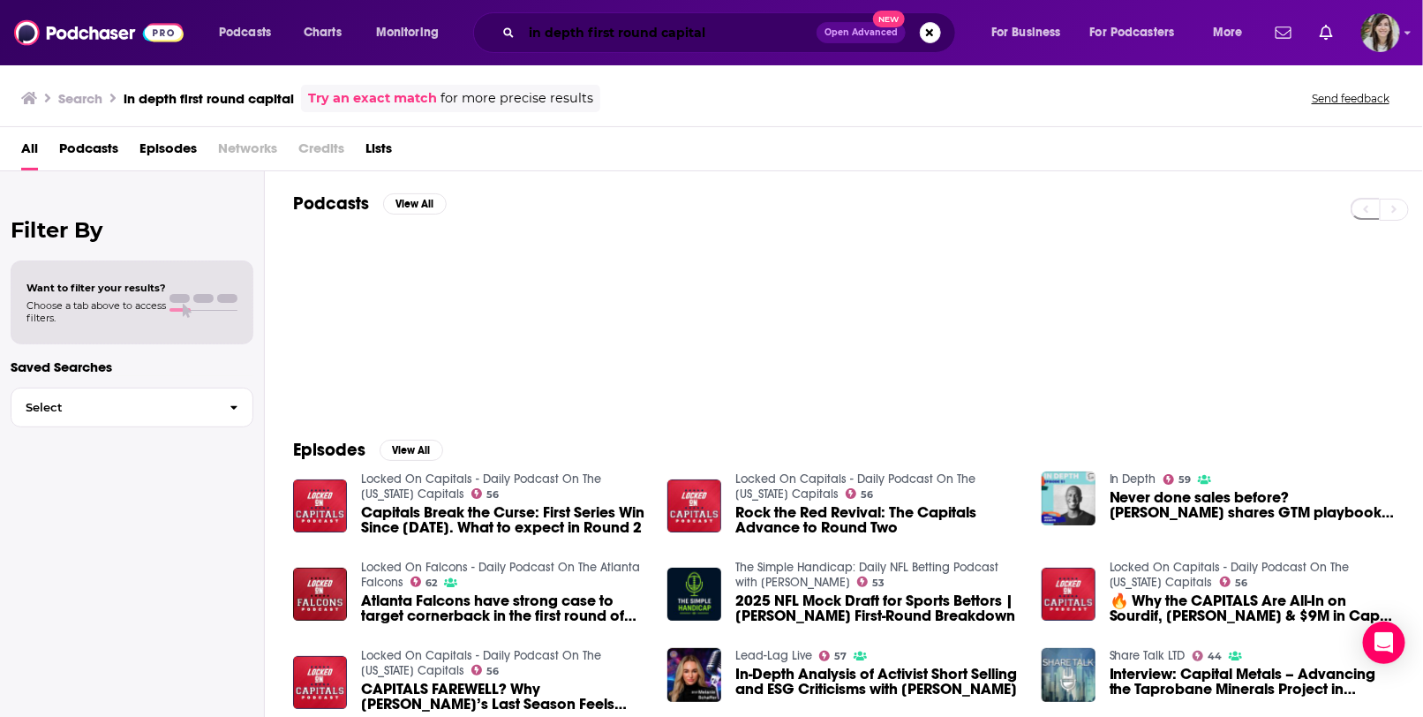
click at [565, 38] on input "in depth first round capital" at bounding box center [669, 33] width 295 height 28
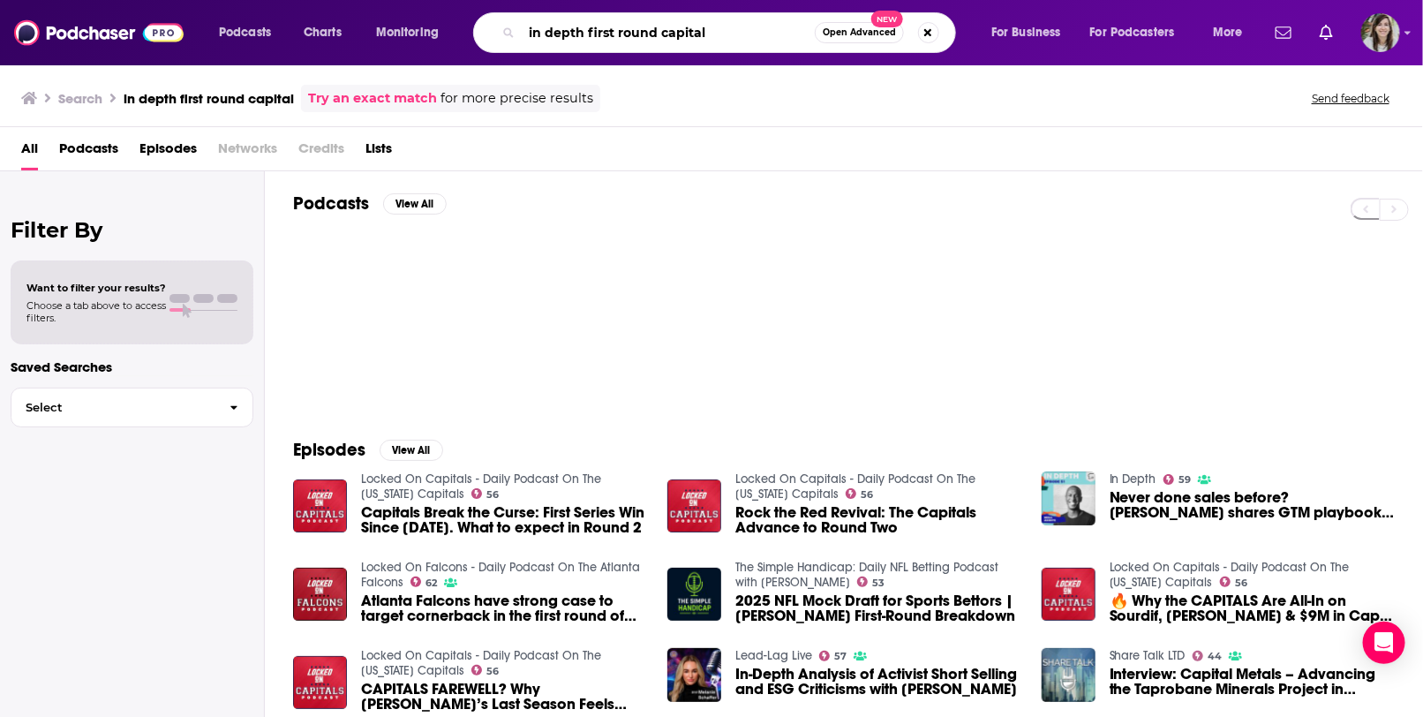
click at [565, 38] on input "in depth first round capital" at bounding box center [668, 33] width 293 height 28
type input "in-depth"
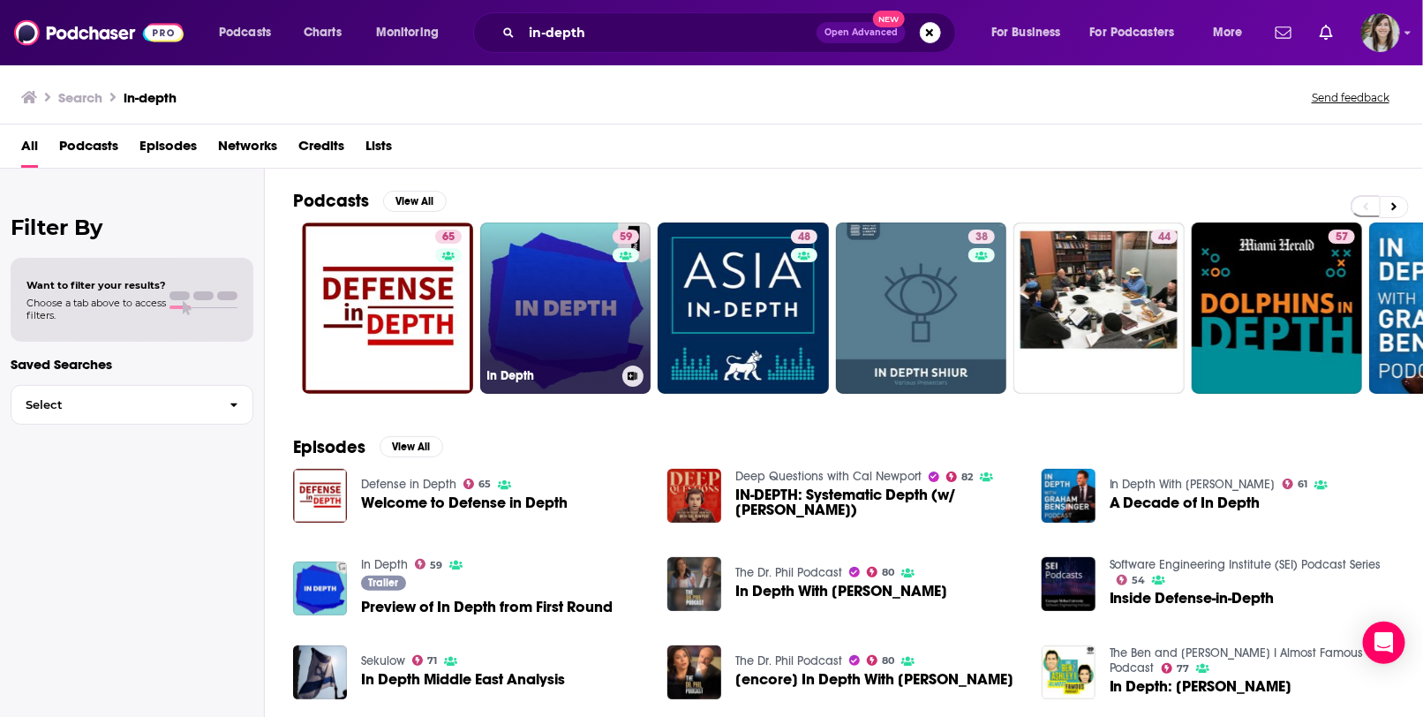
click at [559, 298] on link "59 In Depth" at bounding box center [565, 308] width 171 height 171
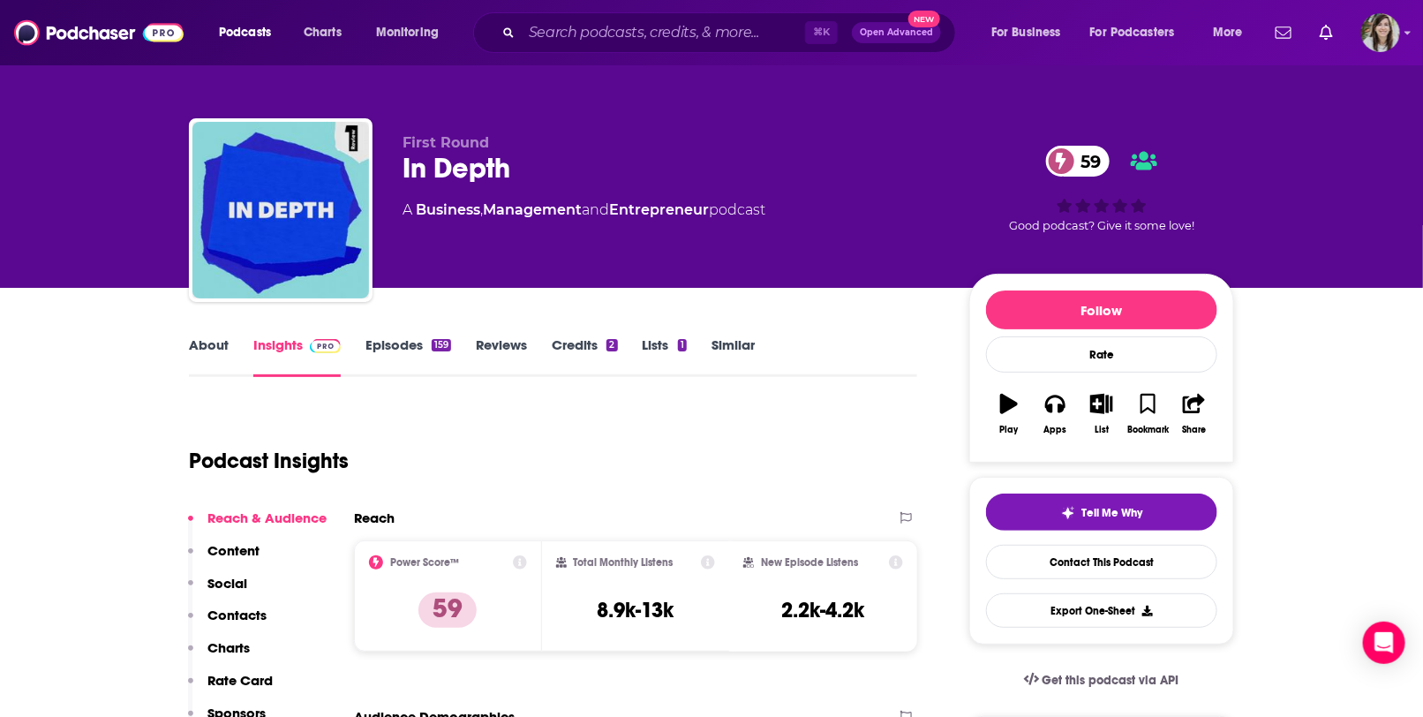
click at [194, 354] on link "About" at bounding box center [209, 356] width 40 height 41
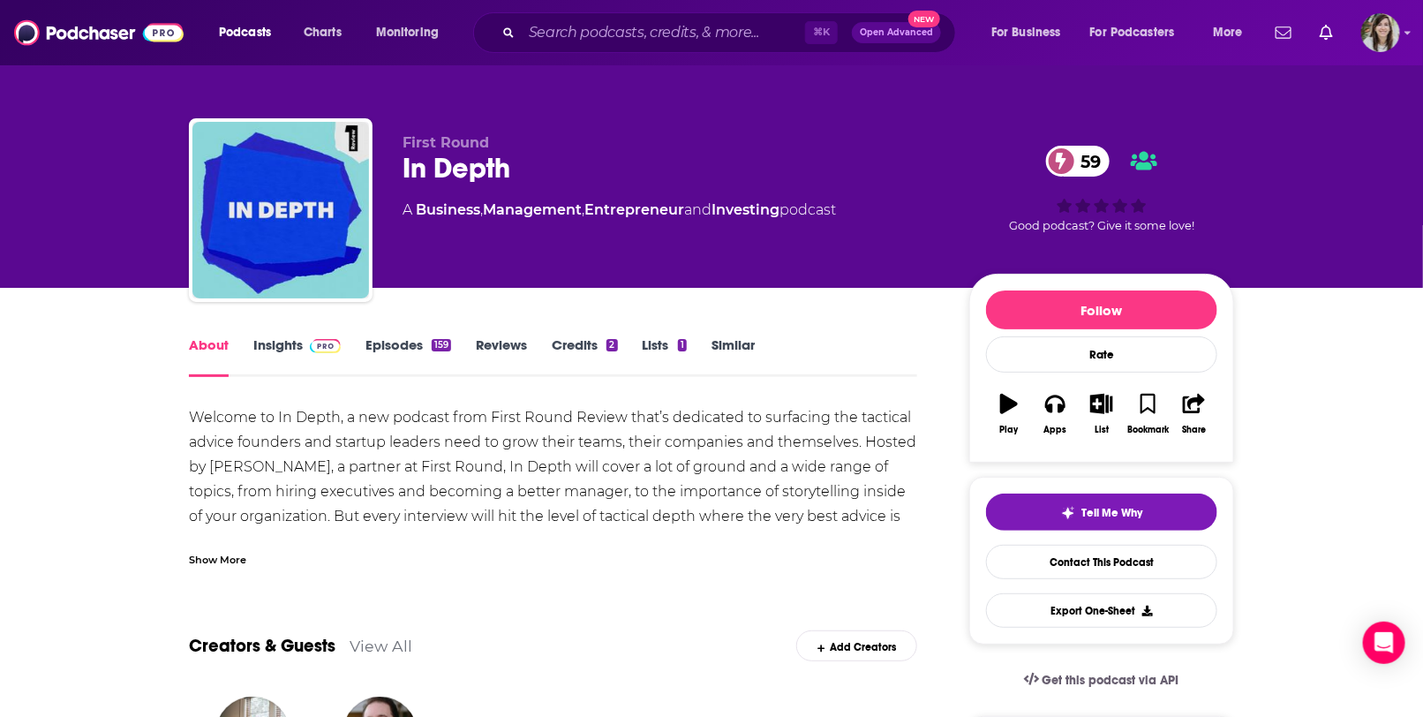
click at [399, 340] on link "Episodes 159" at bounding box center [409, 356] width 86 height 41
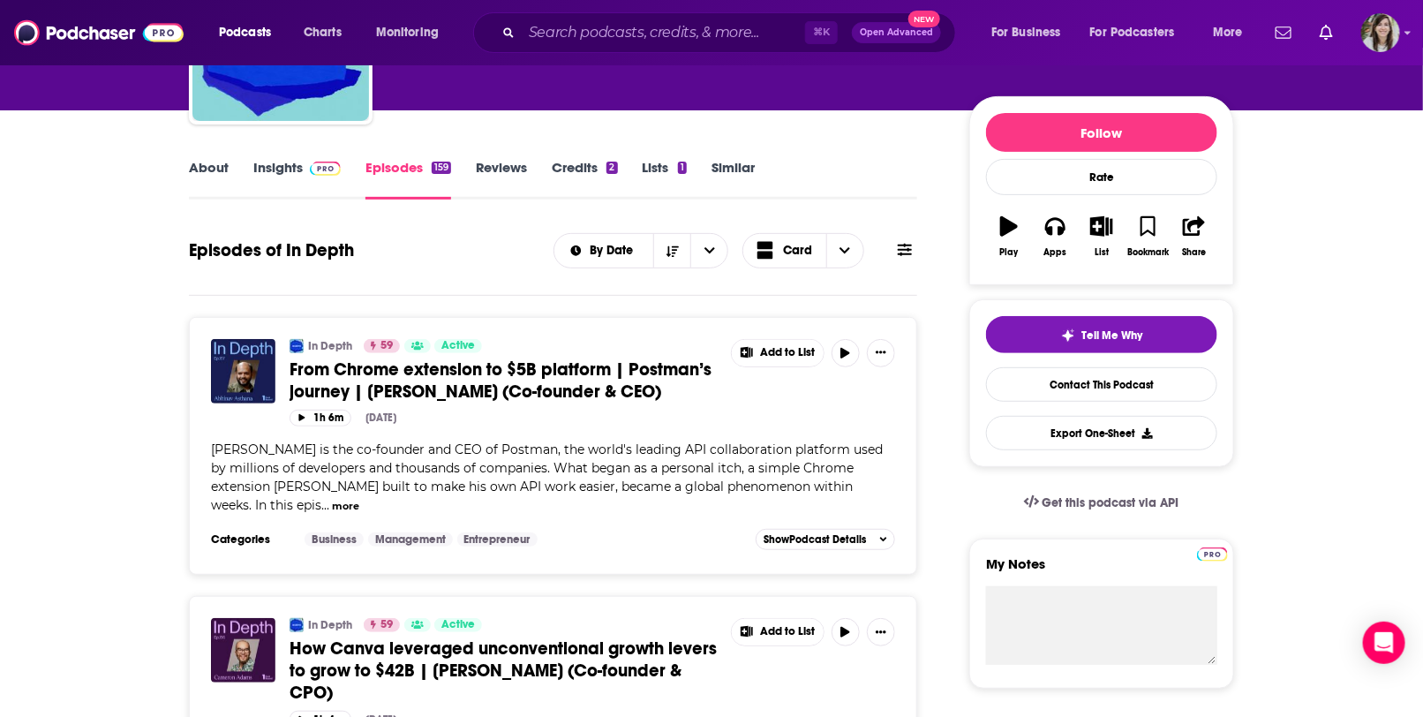
scroll to position [178, 0]
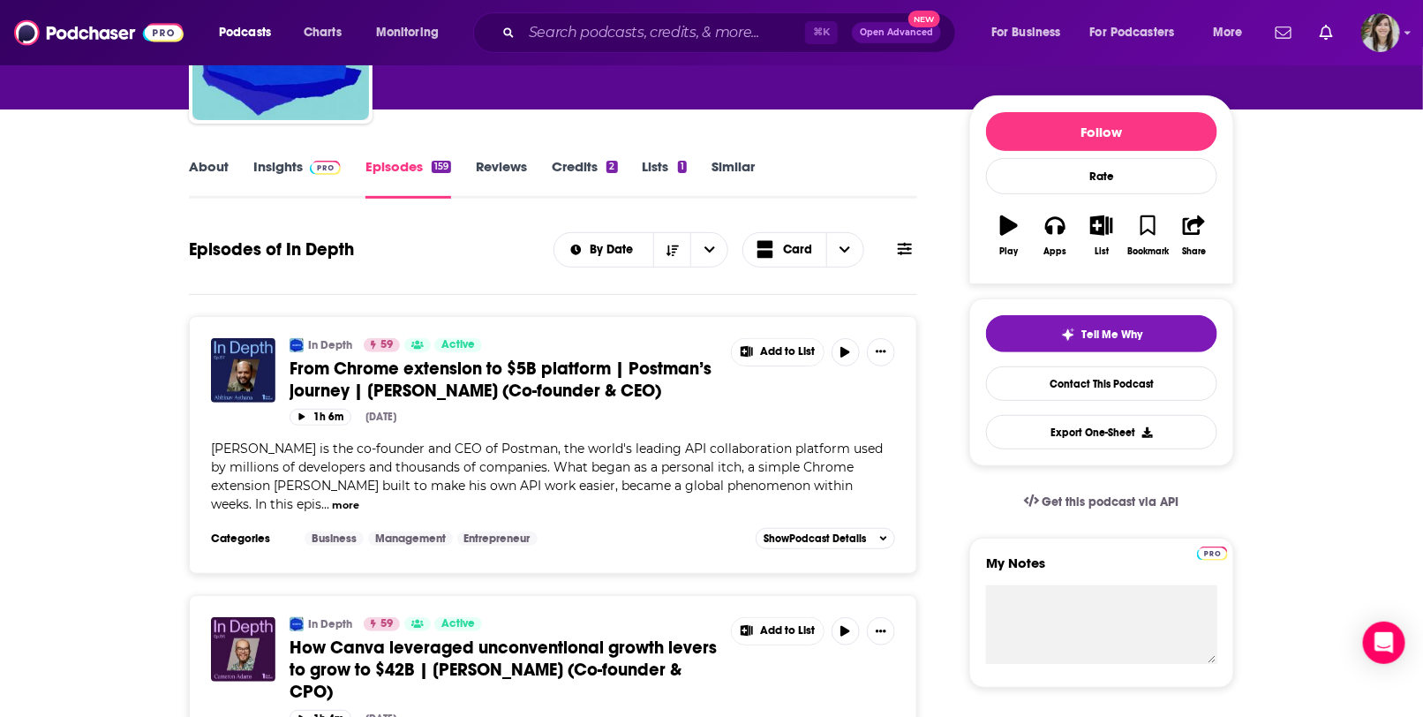
click at [664, 501] on div "[PERSON_NAME] is the co-founder and CEO of Postman, the world's leading API col…" at bounding box center [553, 477] width 684 height 74
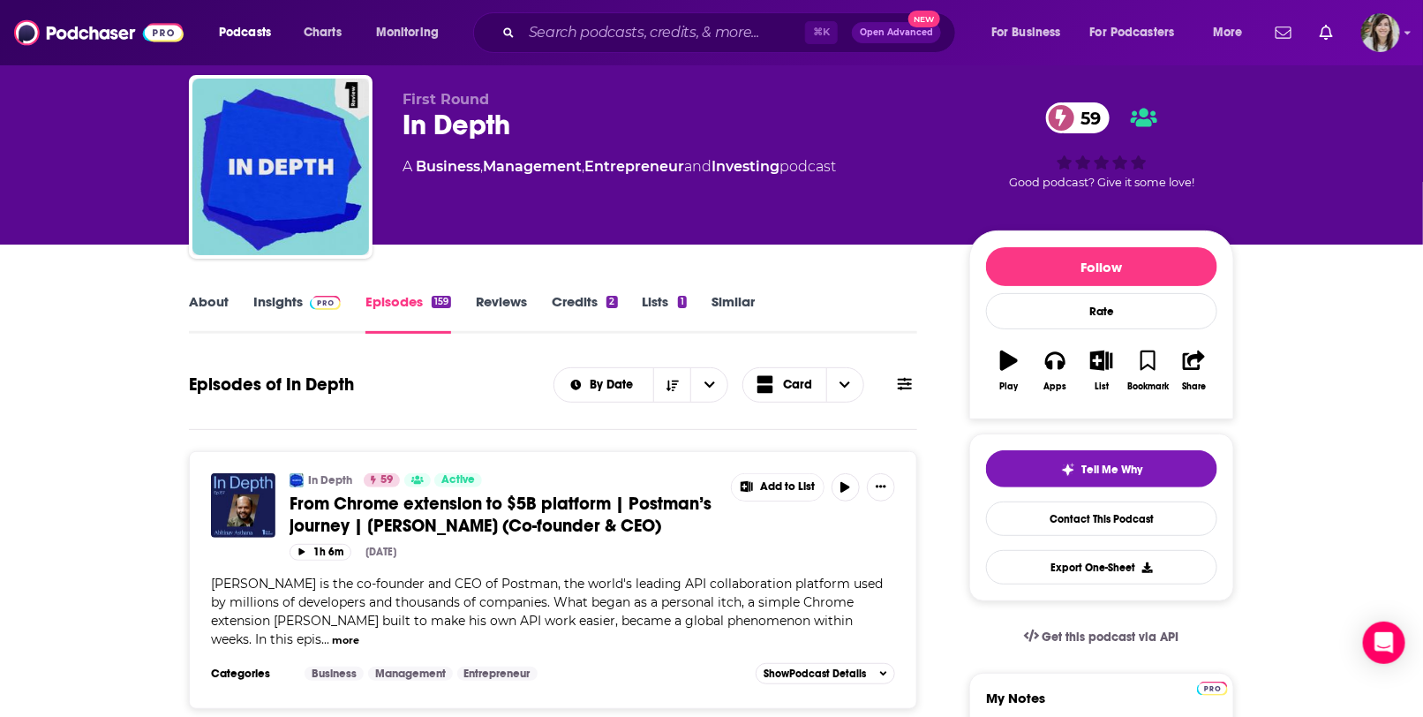
scroll to position [0, 0]
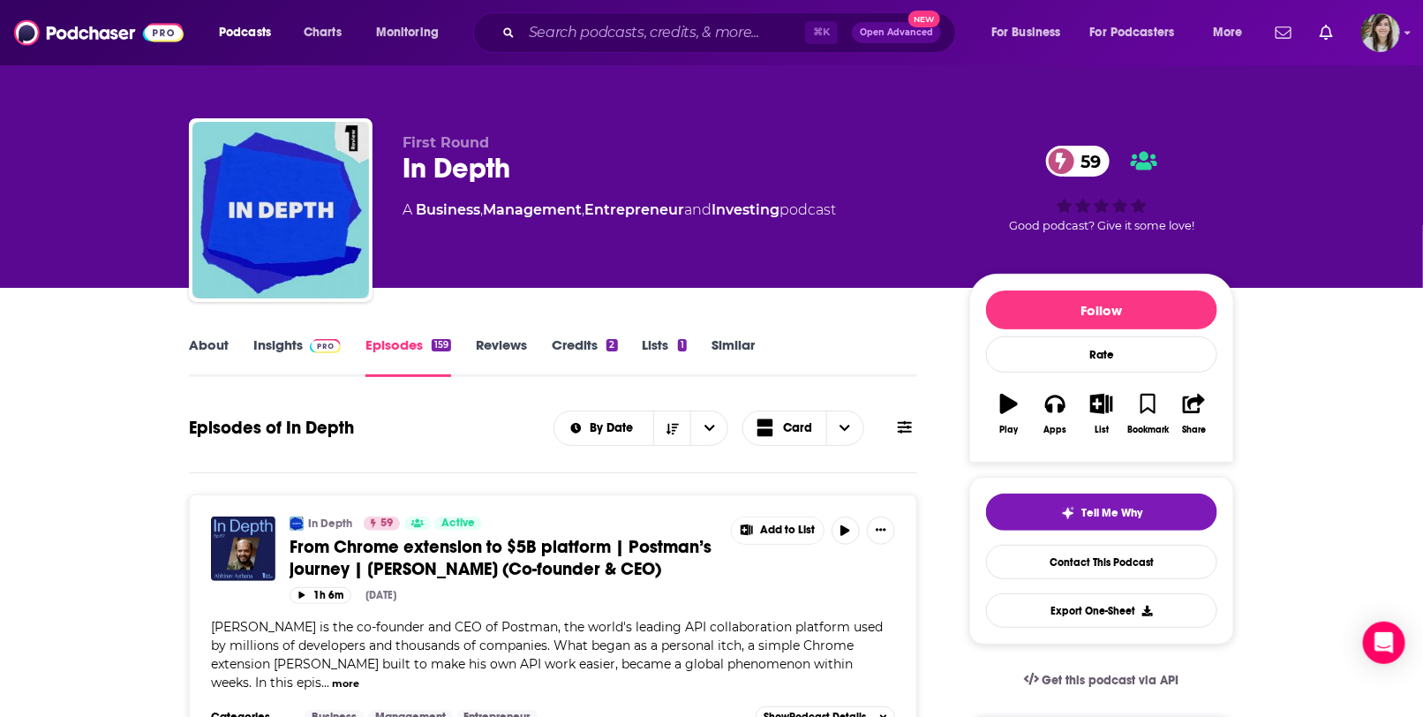
click at [207, 343] on link "About" at bounding box center [209, 356] width 40 height 41
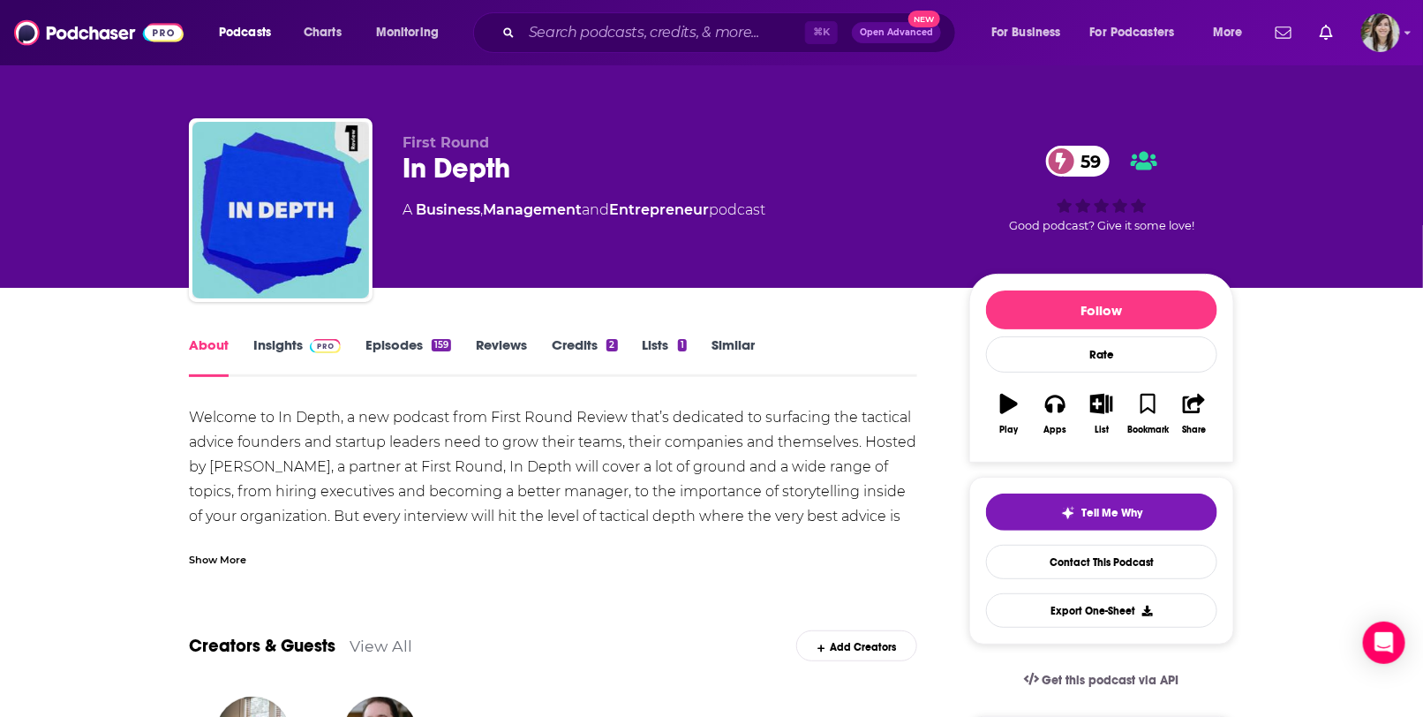
click at [285, 343] on link "Insights" at bounding box center [296, 356] width 87 height 41
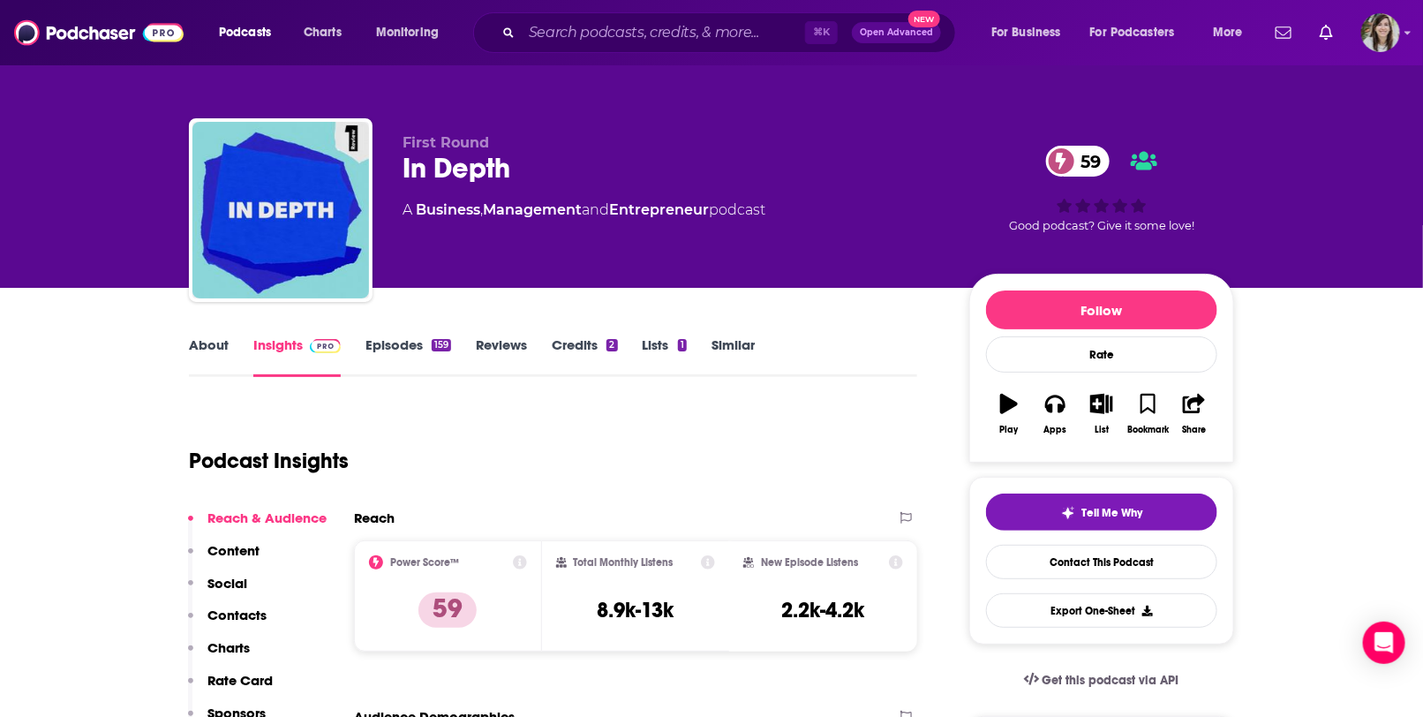
click at [408, 337] on link "Episodes 159" at bounding box center [409, 356] width 86 height 41
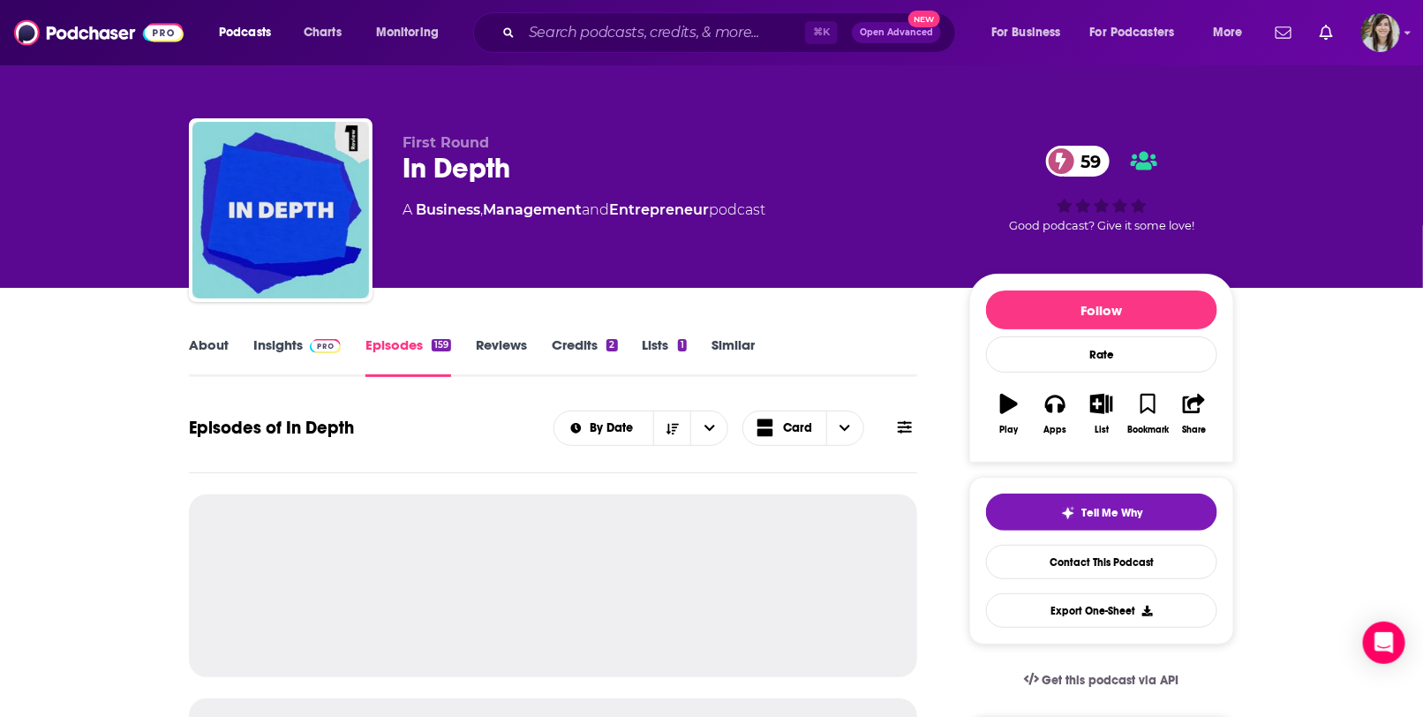
click at [286, 350] on link "Insights" at bounding box center [296, 356] width 87 height 41
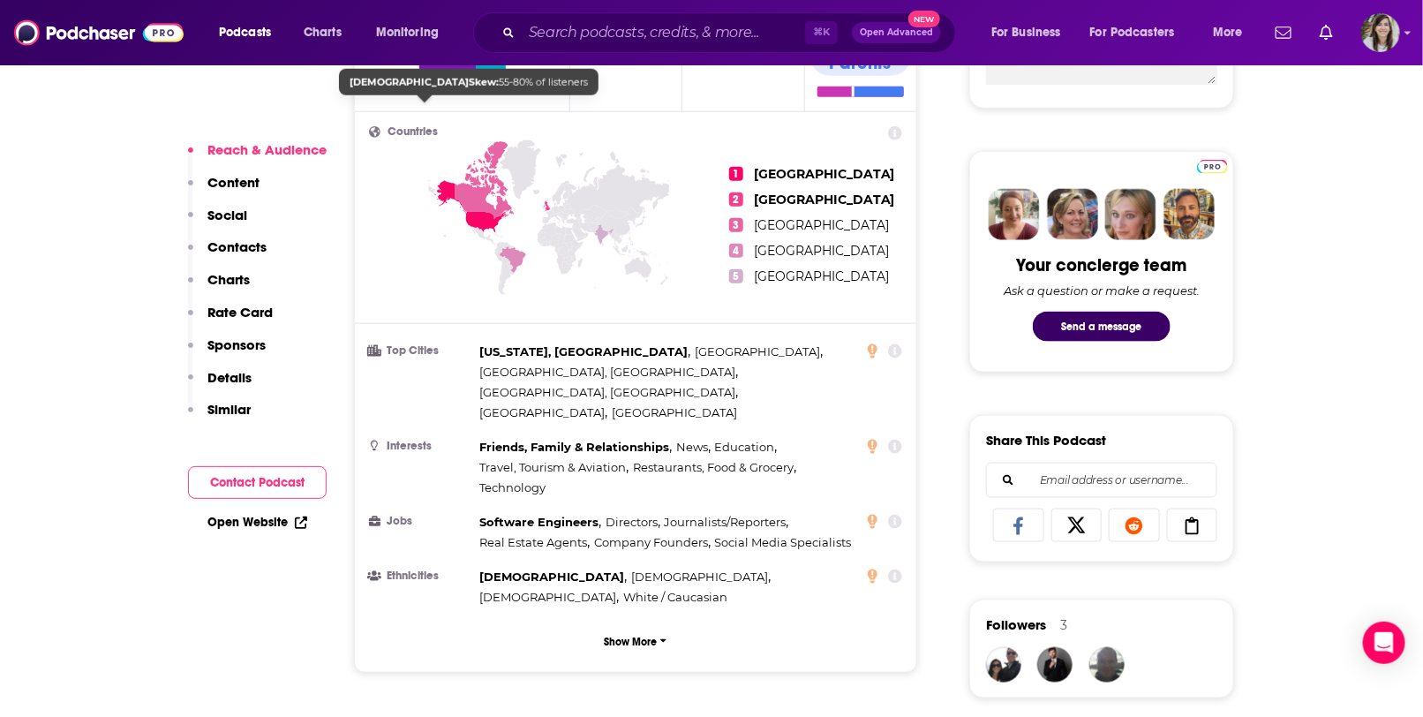
scroll to position [1516, 0]
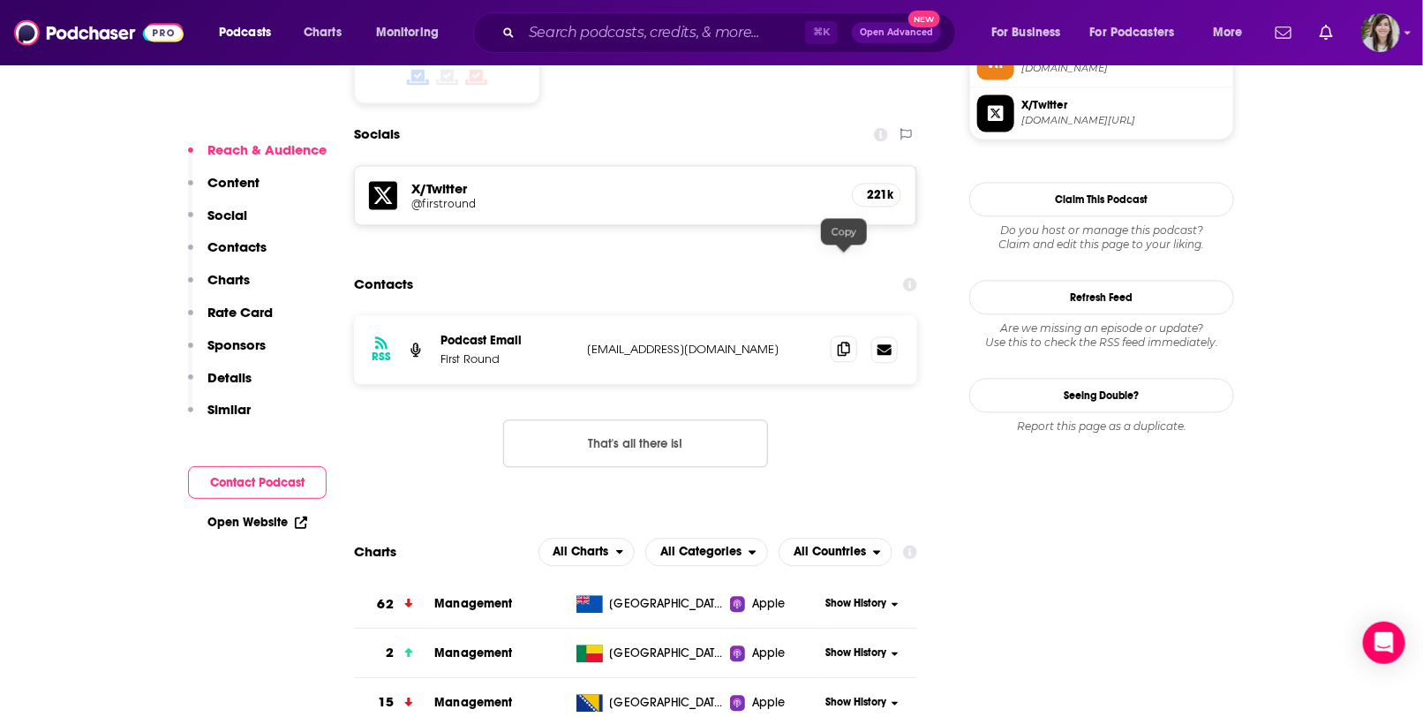
click at [839, 342] on icon at bounding box center [844, 349] width 12 height 14
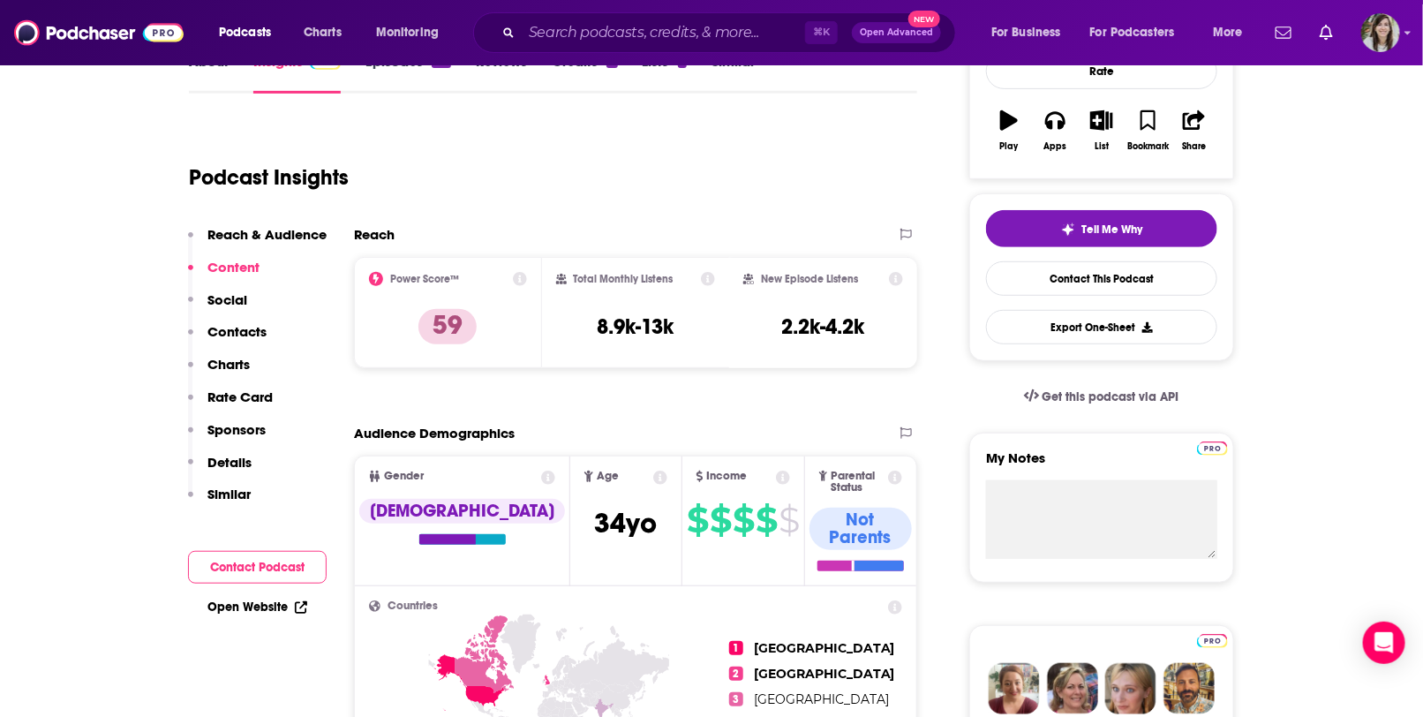
scroll to position [0, 0]
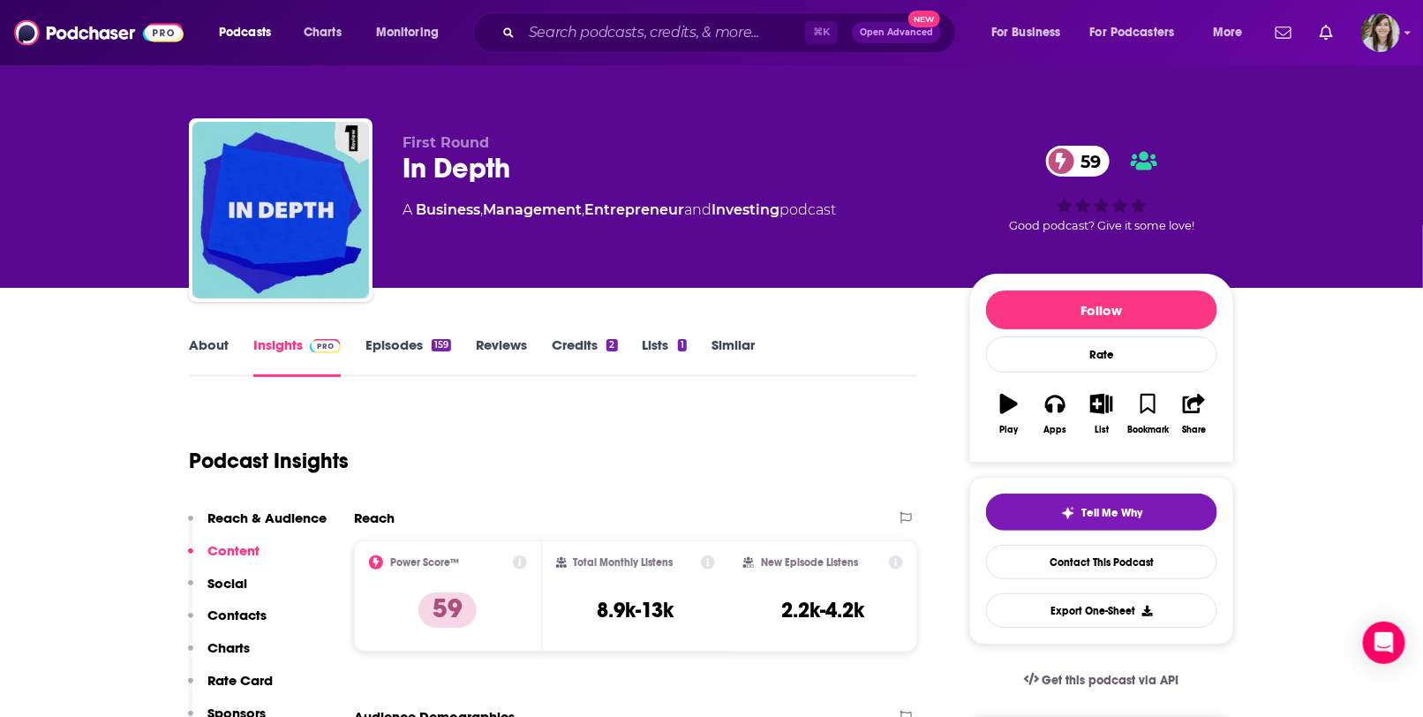
click at [396, 350] on link "Episodes 159" at bounding box center [409, 356] width 86 height 41
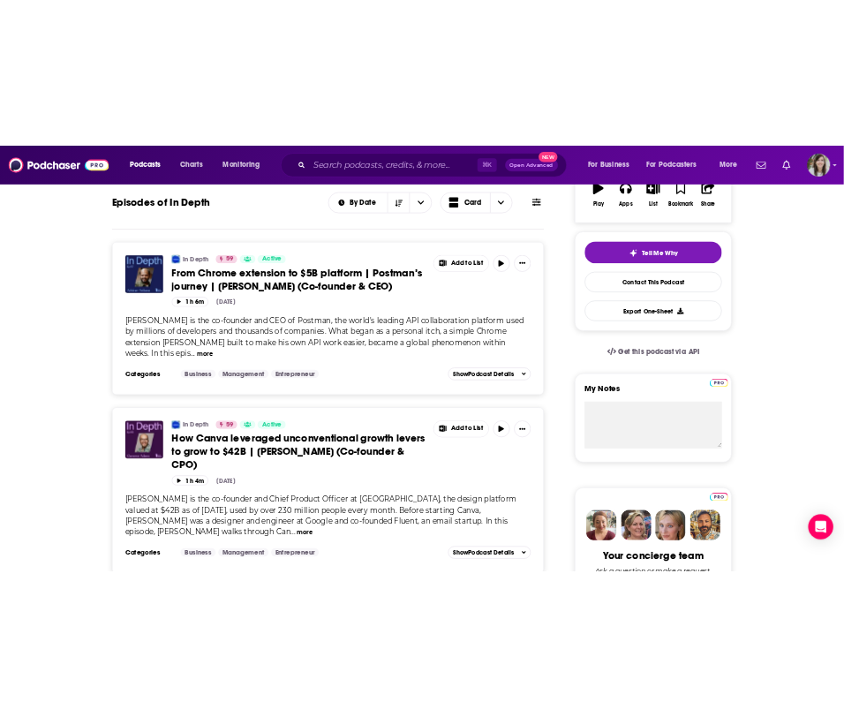
scroll to position [329, 0]
